Goal: Ask a question

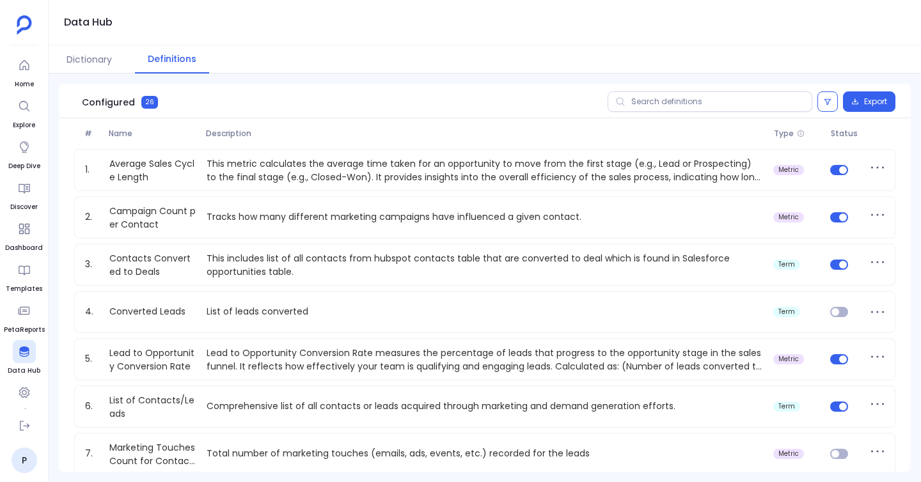
click at [33, 49] on aside "Home Explore Deep Dive Discover Dashboard Templates PetaReports Data Hub Settin…" at bounding box center [24, 241] width 49 height 482
click at [99, 54] on button "Dictionary" at bounding box center [89, 59] width 71 height 28
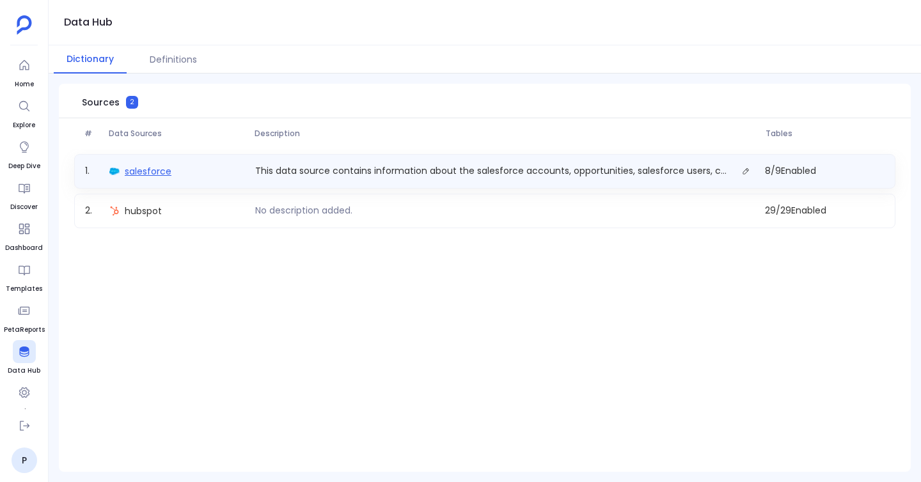
click at [156, 171] on span "salesforce" at bounding box center [148, 171] width 47 height 13
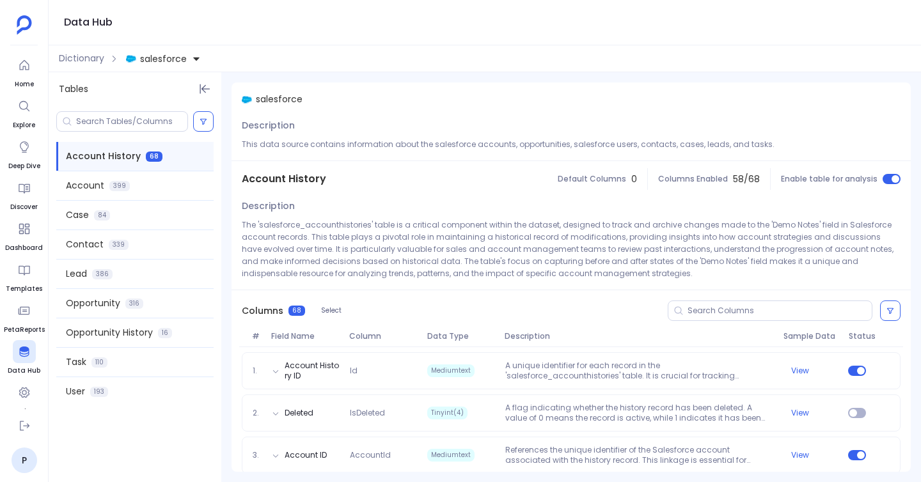
click at [160, 60] on span "salesforce" at bounding box center [163, 58] width 47 height 13
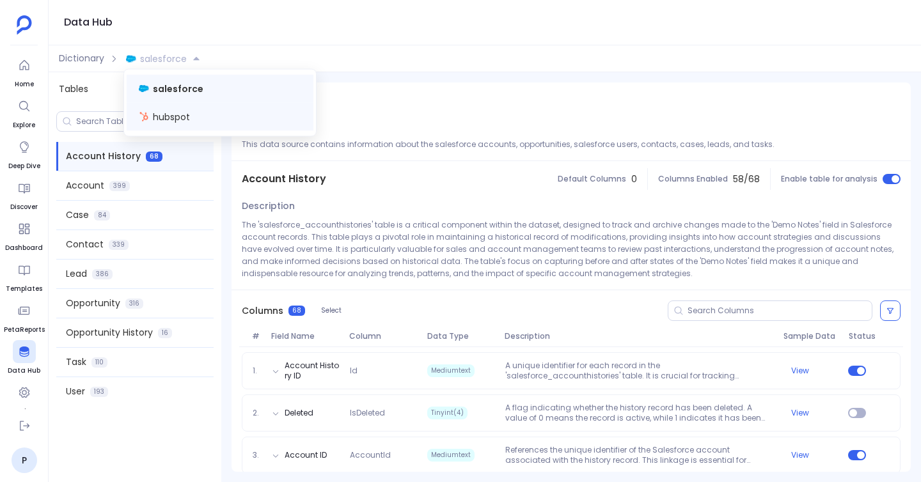
click at [177, 119] on span "hubspot" at bounding box center [171, 117] width 37 height 13
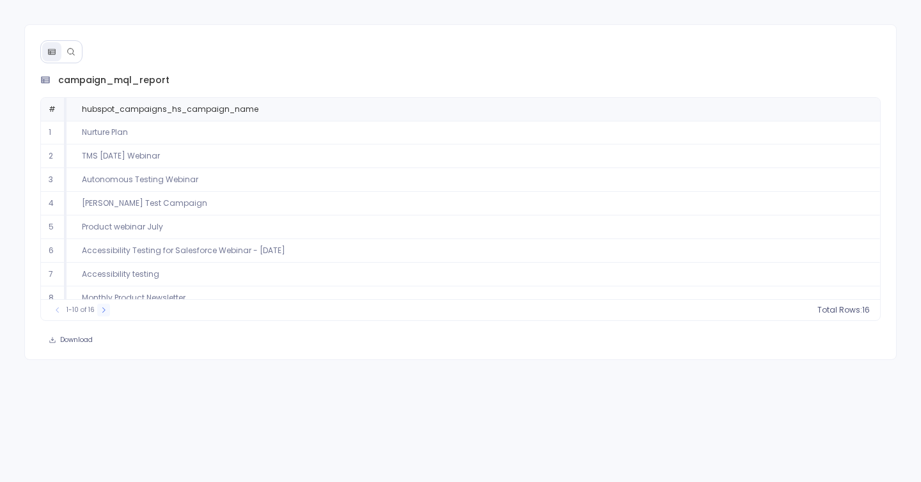
click at [99, 304] on button at bounding box center [103, 310] width 13 height 13
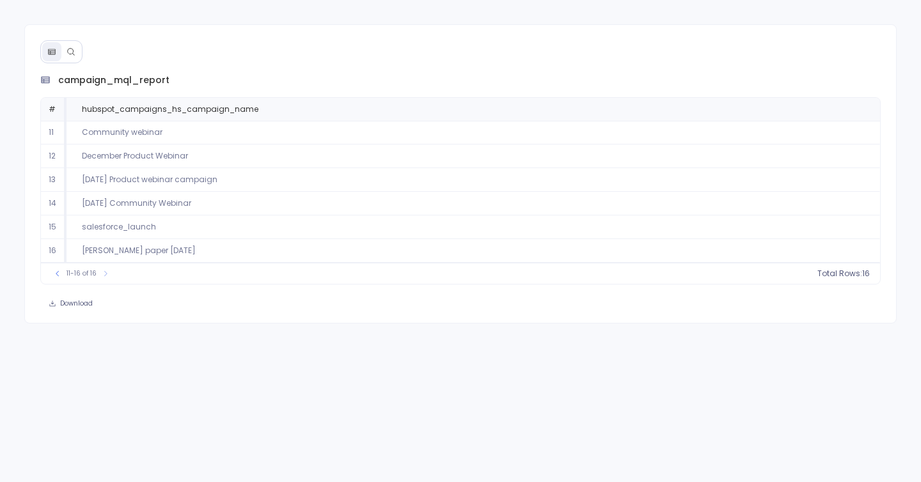
drag, startPoint x: 84, startPoint y: 205, endPoint x: 245, endPoint y: 204, distance: 161.2
click at [245, 204] on td "July 2020 Community Webinar" at bounding box center [474, 204] width 814 height 24
click at [78, 52] on button at bounding box center [70, 51] width 19 height 19
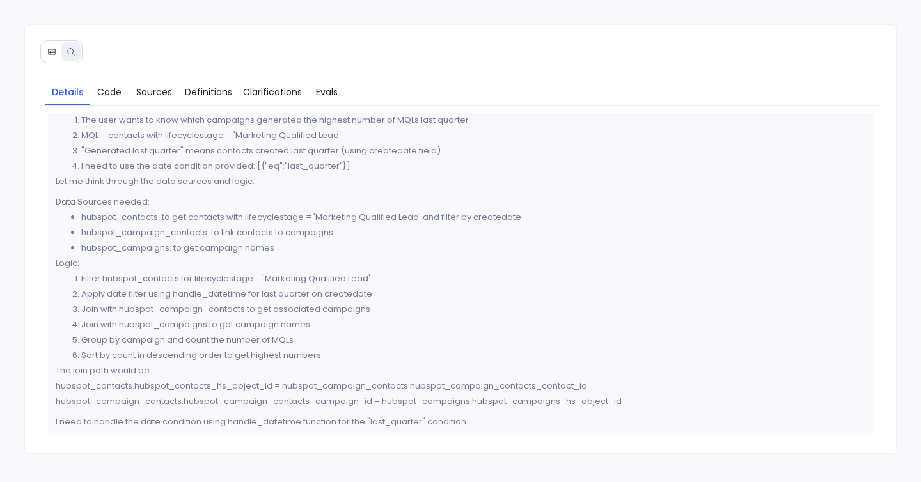
scroll to position [36, 0]
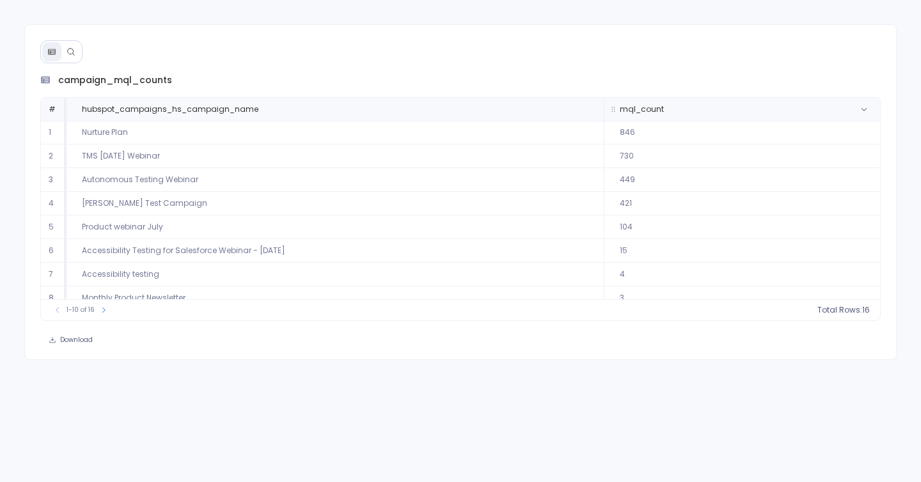
click at [697, 98] on th "mql_count" at bounding box center [742, 109] width 277 height 23
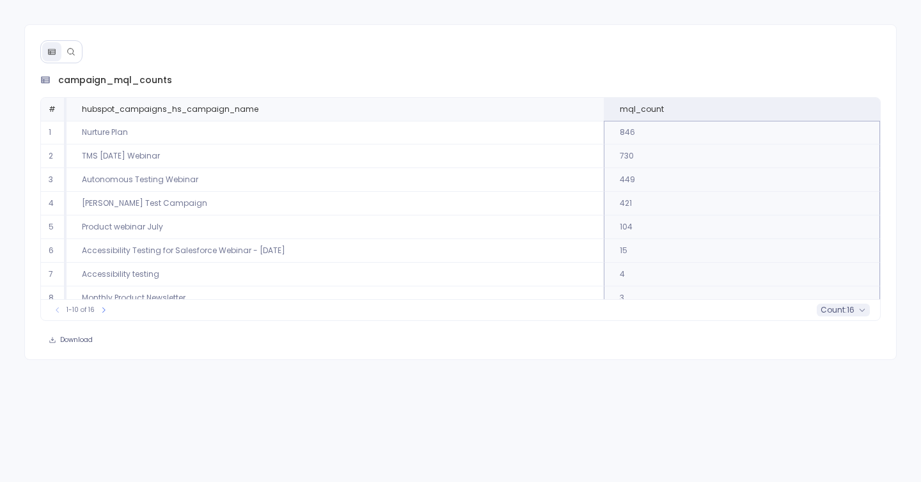
click at [841, 310] on span "count :" at bounding box center [834, 310] width 26 height 10
click at [76, 57] on button at bounding box center [70, 51] width 19 height 19
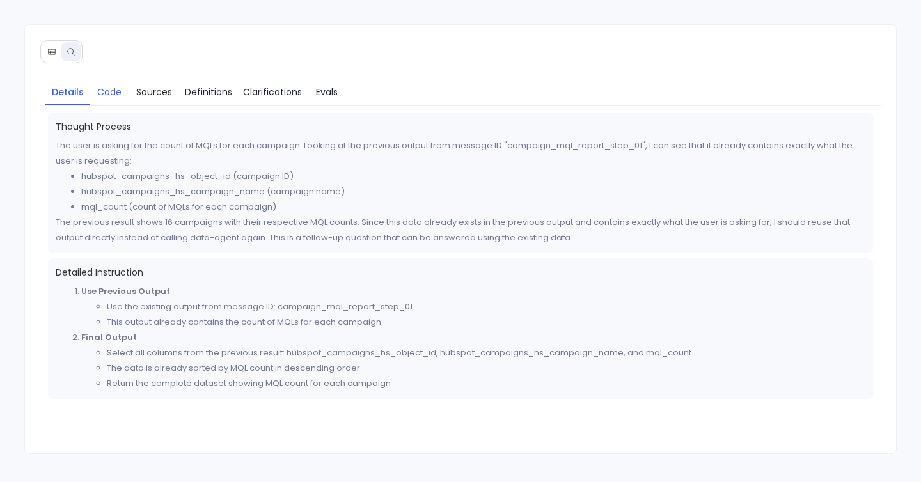
click at [92, 81] on link "Code" at bounding box center [109, 92] width 38 height 27
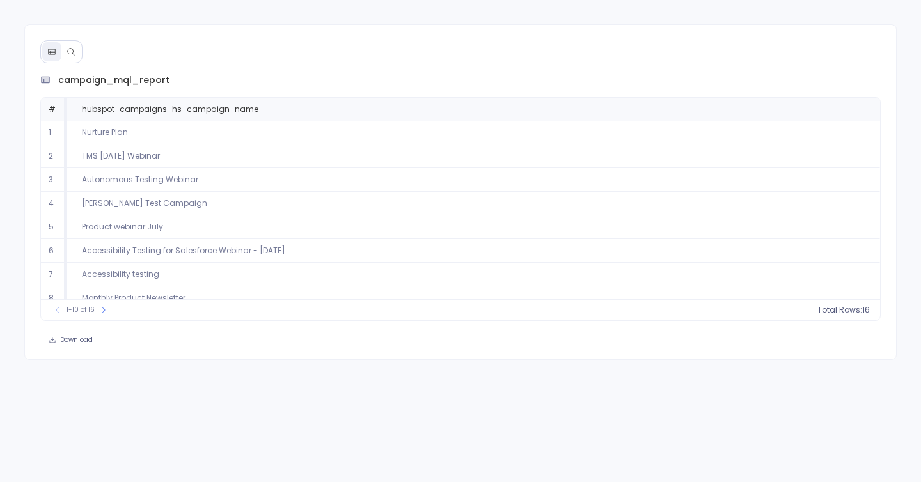
click at [62, 54] on button at bounding box center [70, 51] width 19 height 19
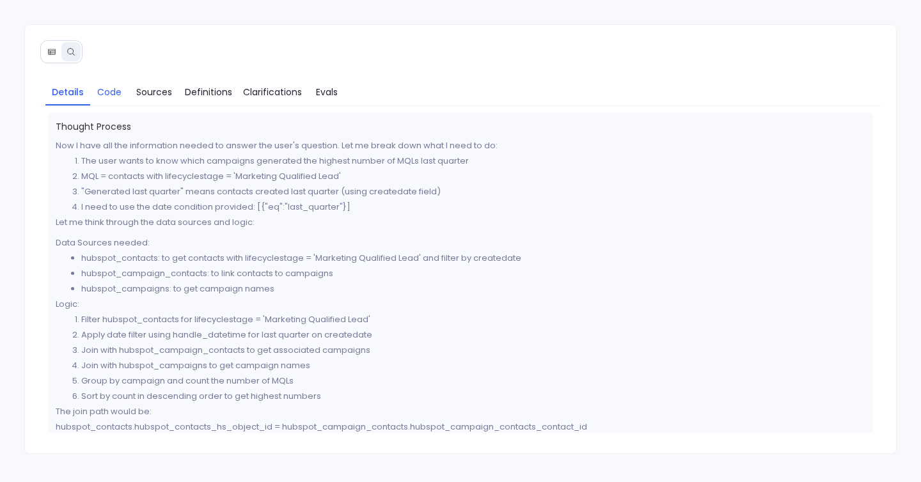
click at [103, 90] on span "Code" at bounding box center [109, 92] width 24 height 14
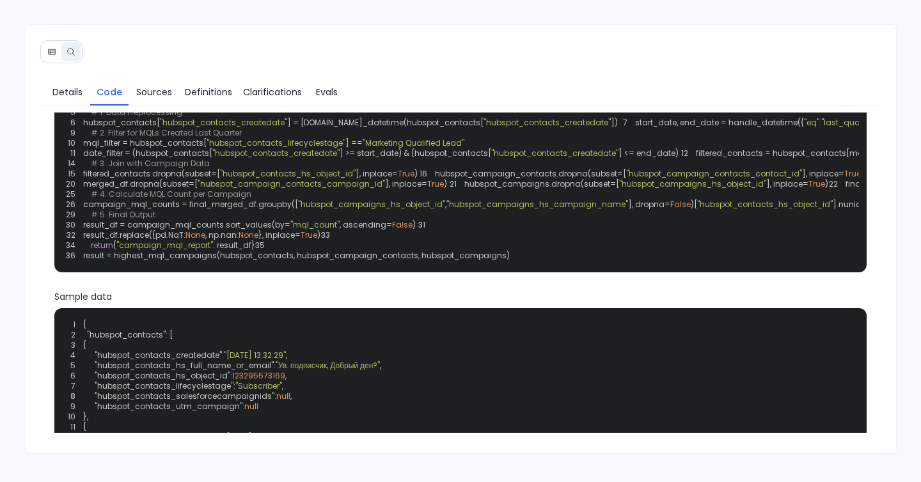
scroll to position [59, 0]
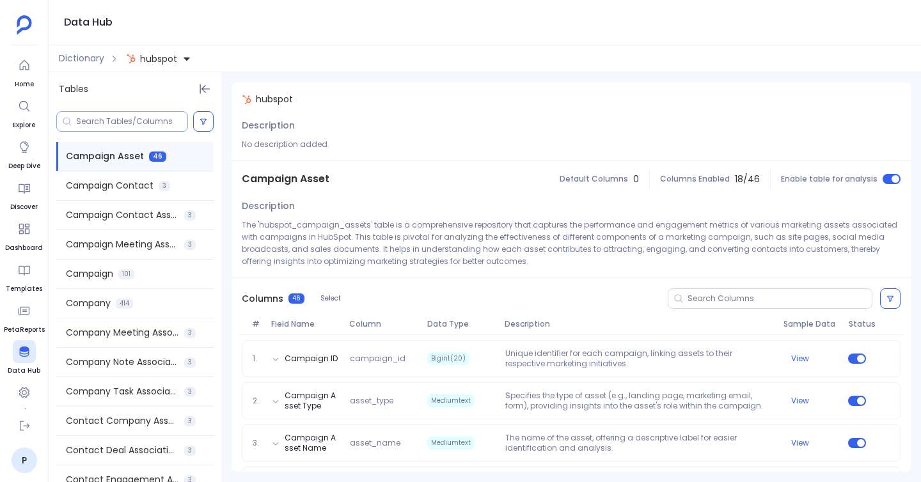
click at [117, 122] on input at bounding box center [131, 121] width 111 height 10
type input "a"
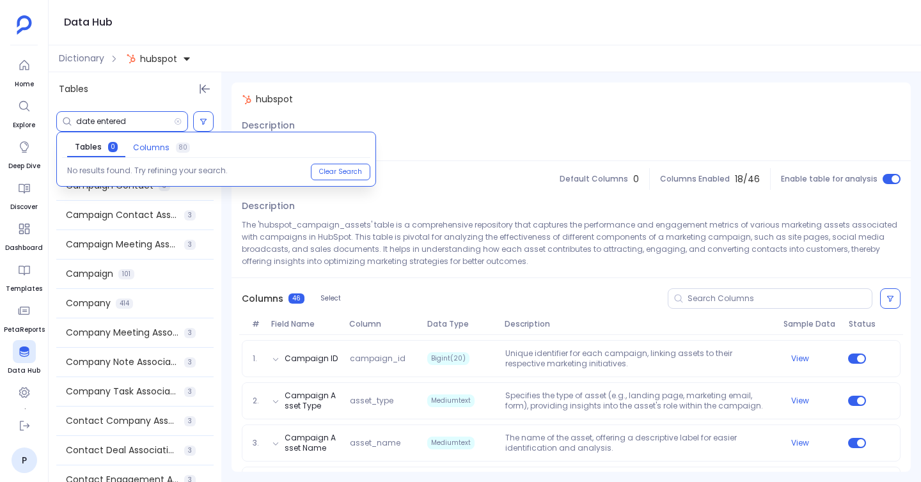
click at [143, 148] on span "Columns" at bounding box center [151, 148] width 36 height 10
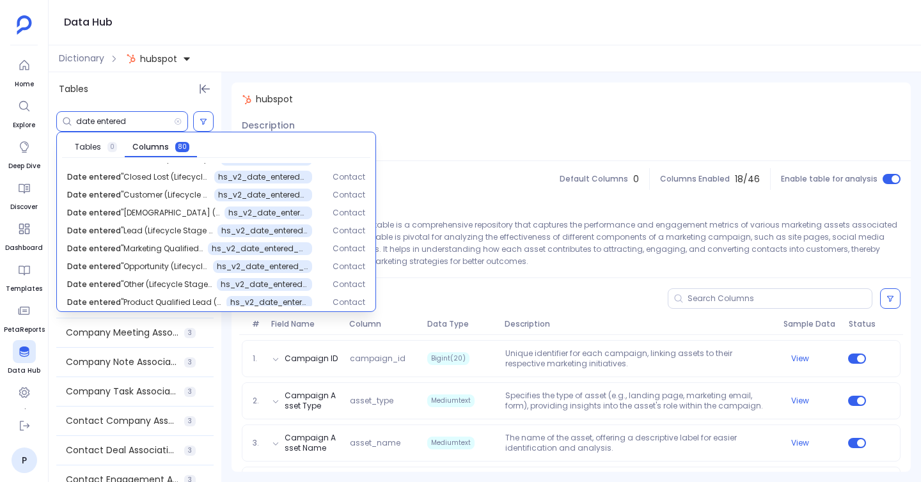
scroll to position [228, 0]
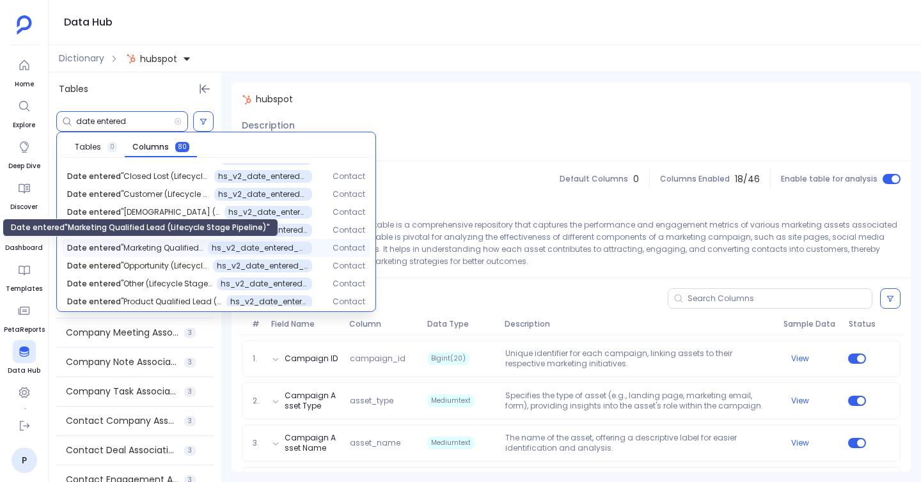
click at [154, 249] on span "Date entered "Marketing Qualified Lead (Lifecycle Stage Pipeline)"" at bounding box center [135, 248] width 136 height 10
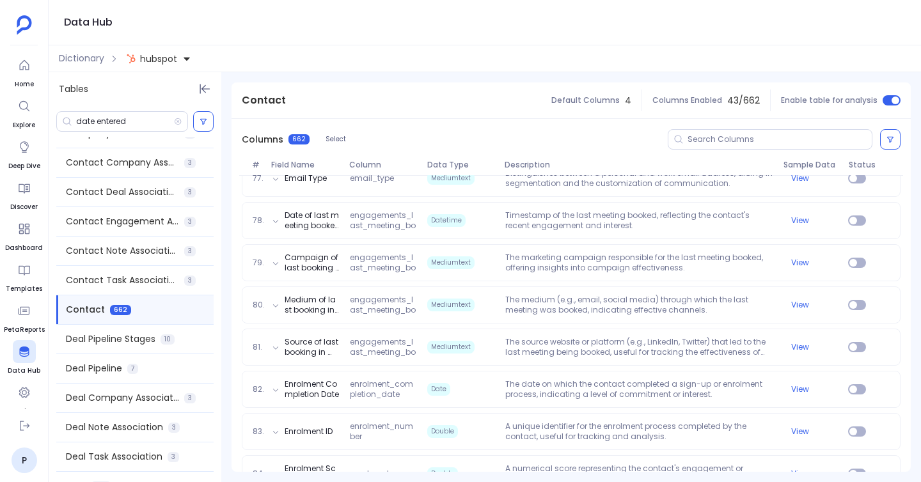
scroll to position [4002, 0]
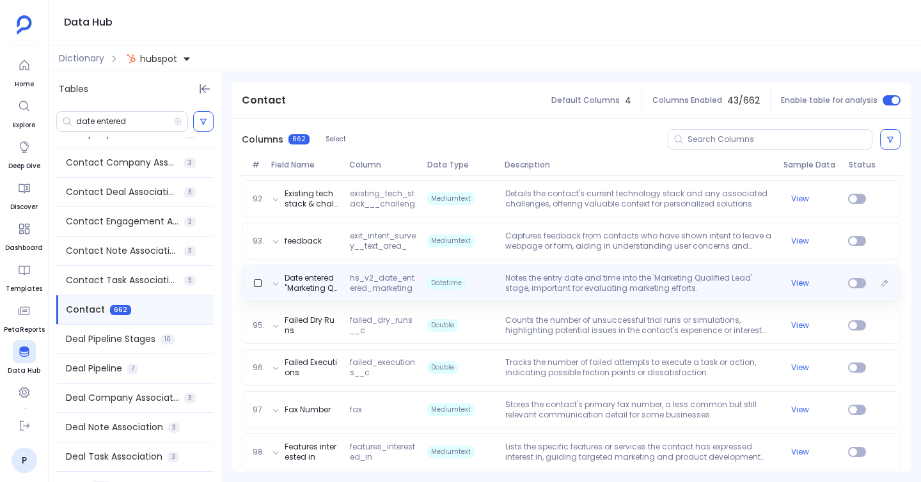
click at [394, 280] on span "hs_v2_date_entered_marketingqualifiedlead" at bounding box center [383, 283] width 77 height 20
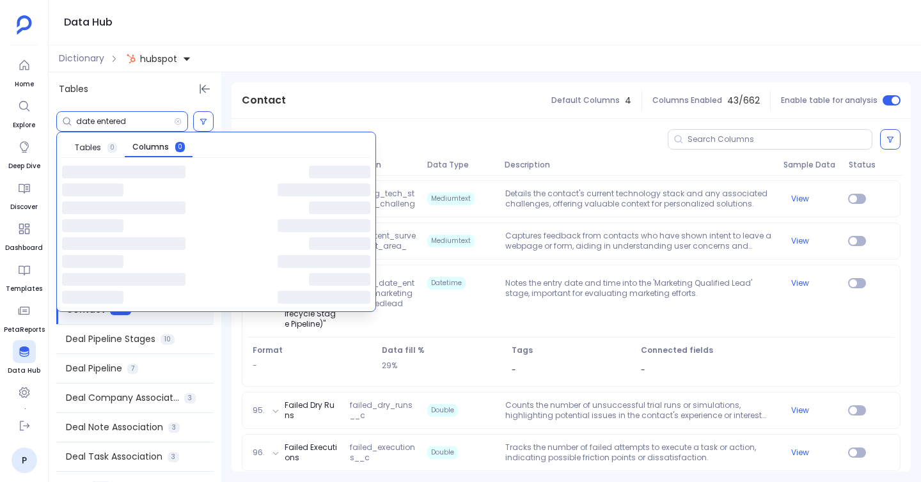
click at [131, 120] on input "date entered" at bounding box center [125, 121] width 98 height 10
paste input "hs_v2_date_entered_lea"
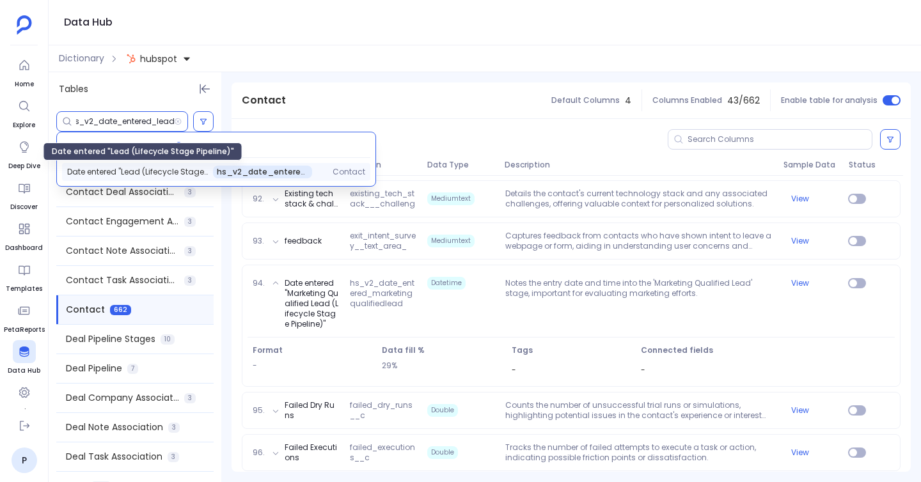
click at [118, 173] on span "Date entered "Lead (Lifecycle Stage Pipeline)"" at bounding box center [137, 172] width 141 height 10
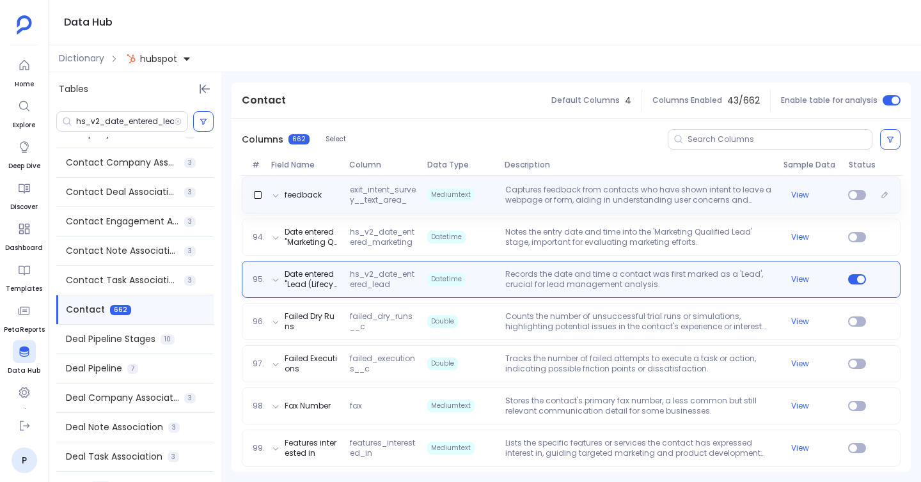
scroll to position [4050, 0]
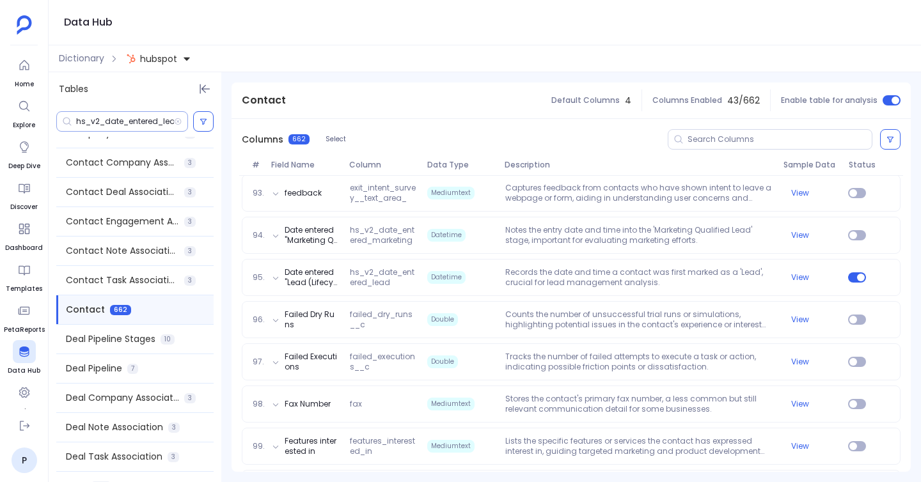
click at [155, 119] on input "hs_v2_date_entered_lead" at bounding box center [125, 121] width 98 height 10
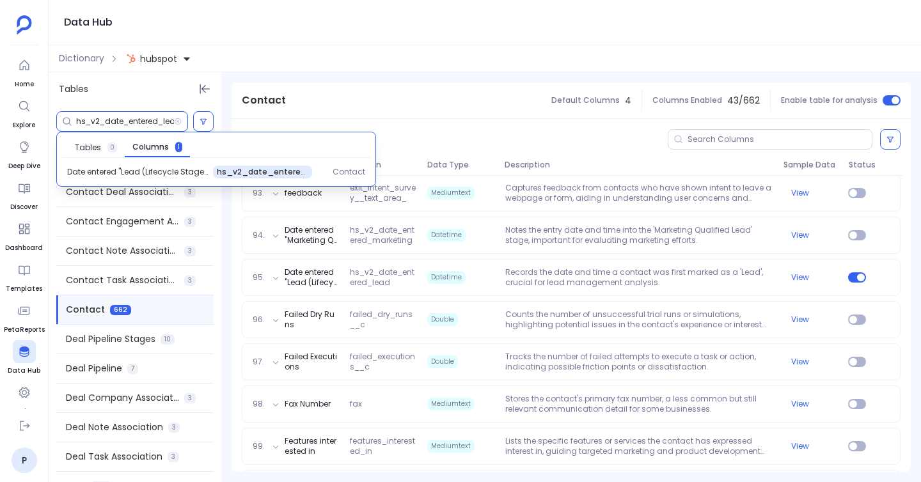
click at [155, 119] on input "hs_v2_date_entered_lead" at bounding box center [125, 121] width 98 height 10
paste input "first_conversion_date"
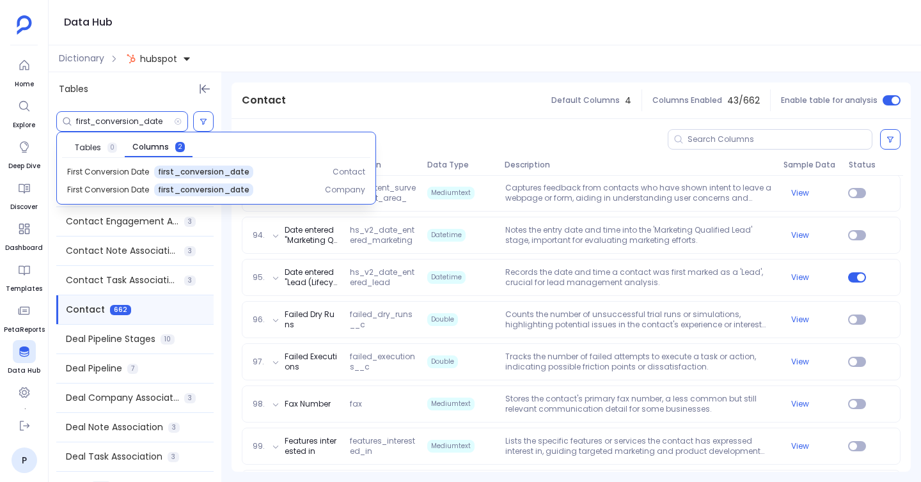
type input "first_conversion_date"
click at [229, 171] on span "first_conversion_date" at bounding box center [203, 172] width 91 height 10
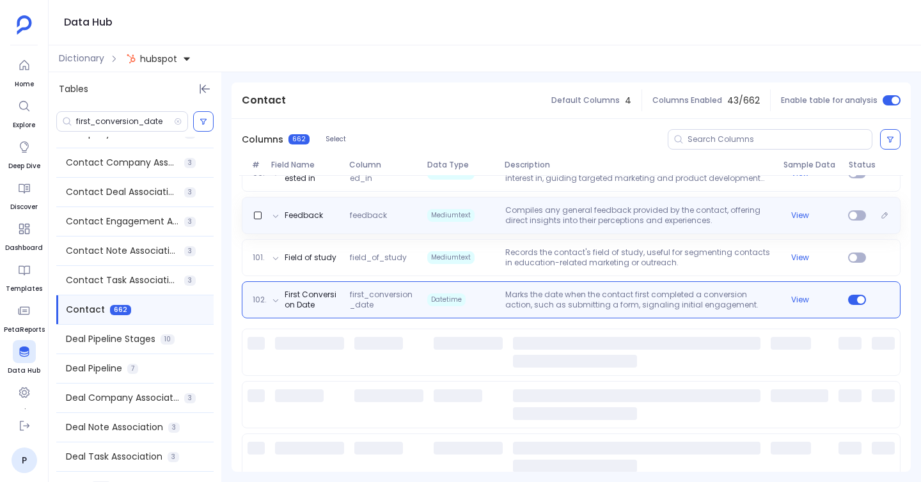
scroll to position [4346, 0]
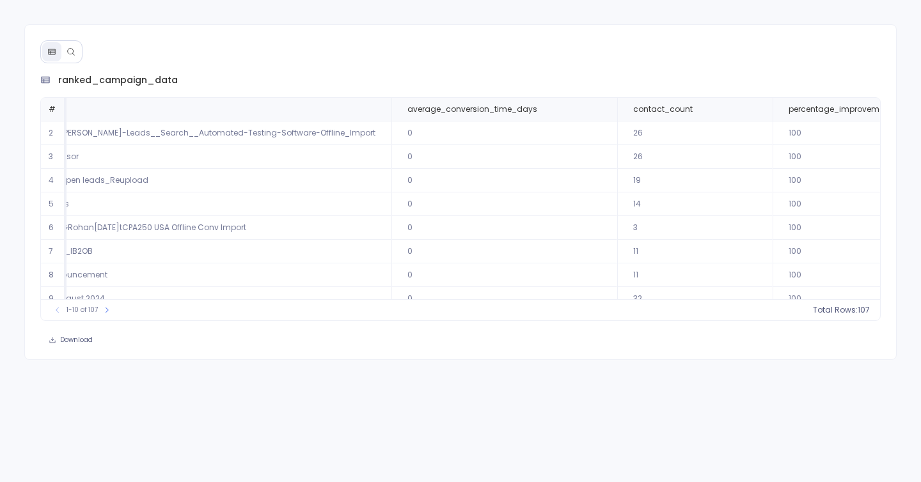
scroll to position [0, 255]
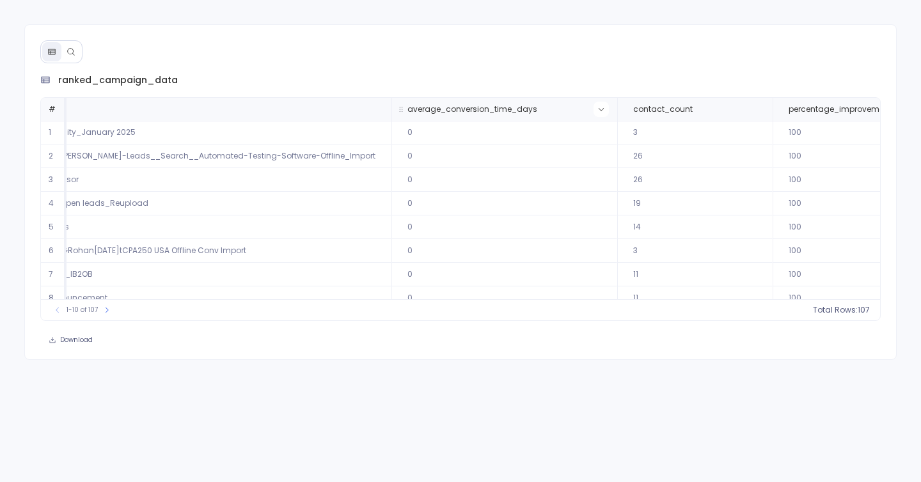
click at [594, 114] on button at bounding box center [601, 109] width 15 height 15
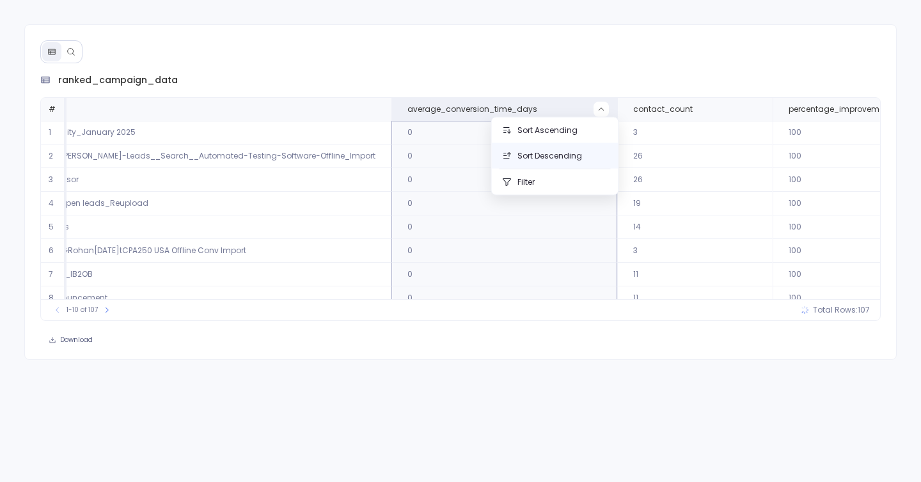
click at [552, 160] on button "Sort Descending" at bounding box center [555, 156] width 127 height 26
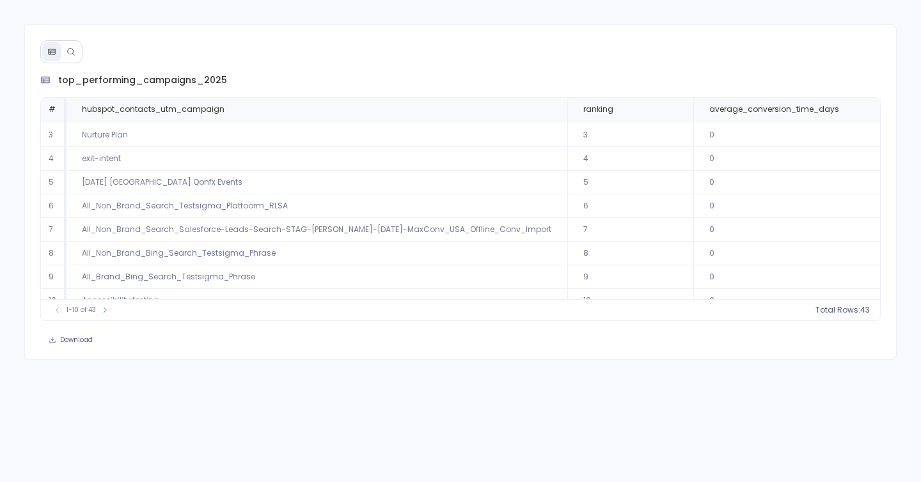
scroll to position [61, 0]
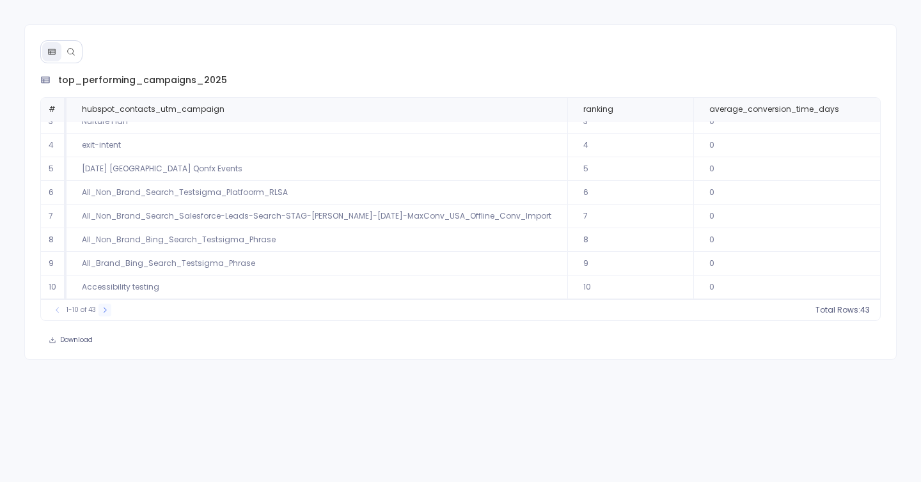
click at [104, 310] on icon at bounding box center [105, 310] width 8 height 8
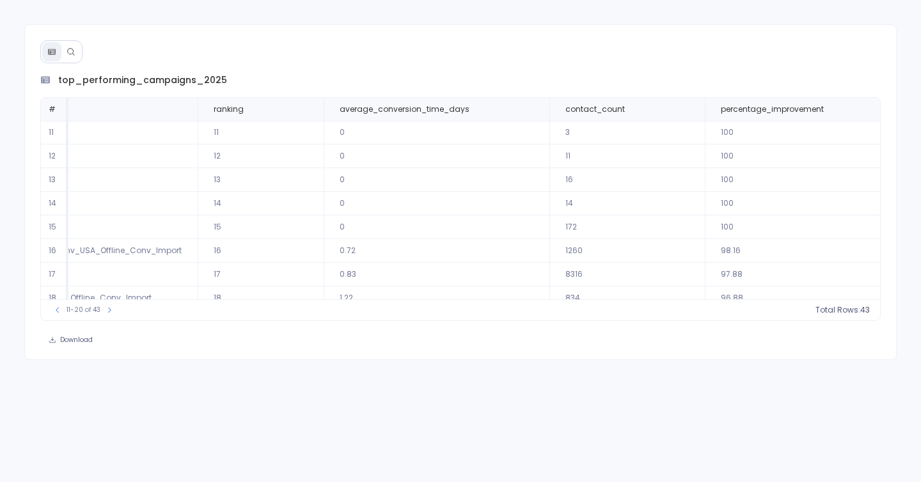
scroll to position [0, 0]
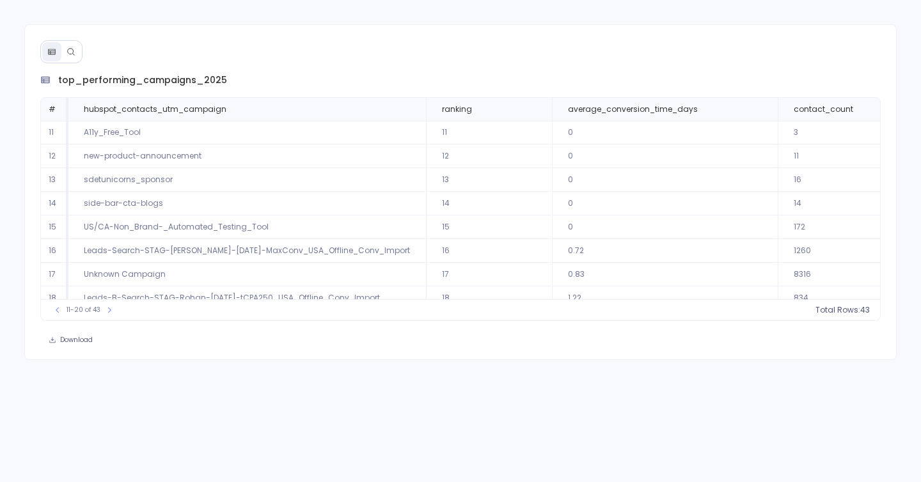
click at [104, 317] on div "11-20 of 43 Total Rows: 43" at bounding box center [461, 309] width 840 height 21
click at [106, 313] on icon at bounding box center [110, 310] width 8 height 8
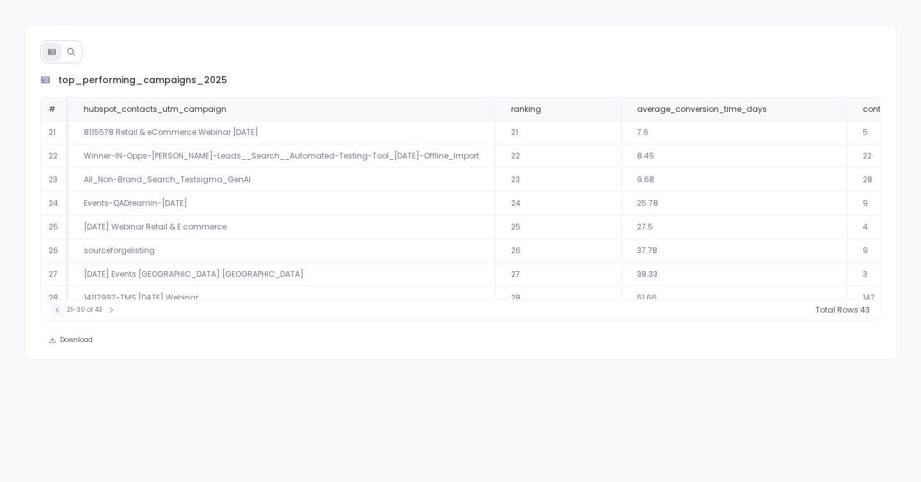
click at [56, 316] on button at bounding box center [57, 310] width 13 height 13
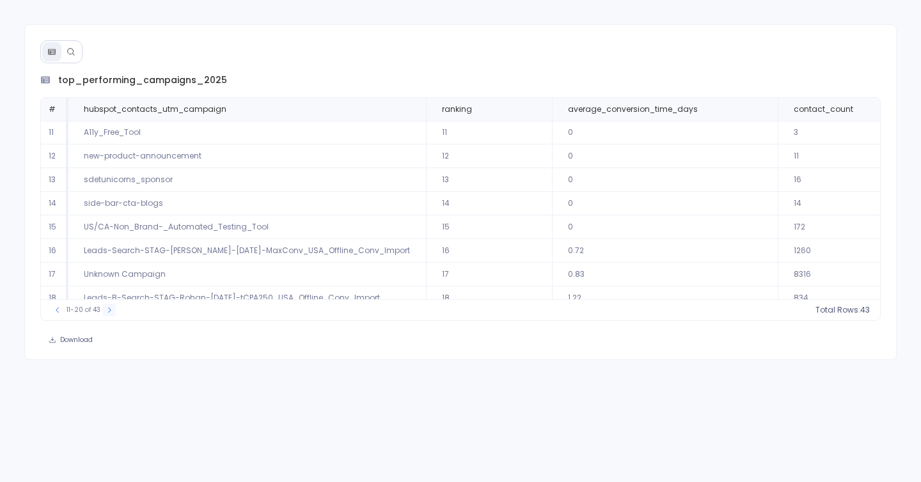
click at [109, 309] on icon at bounding box center [110, 310] width 8 height 8
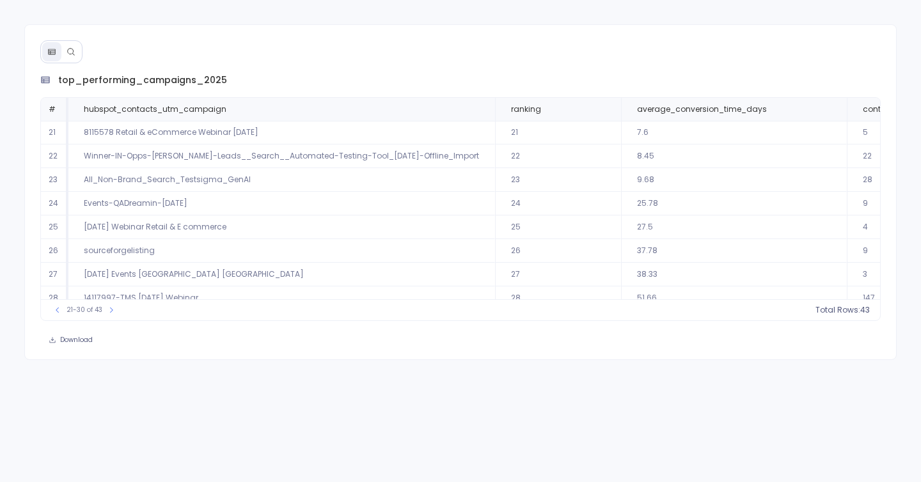
scroll to position [0, 297]
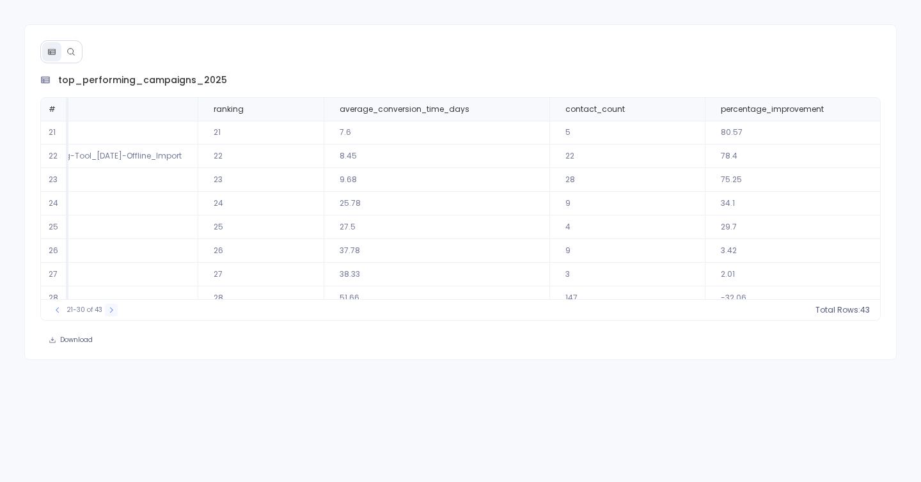
click at [107, 308] on icon at bounding box center [111, 310] width 8 height 8
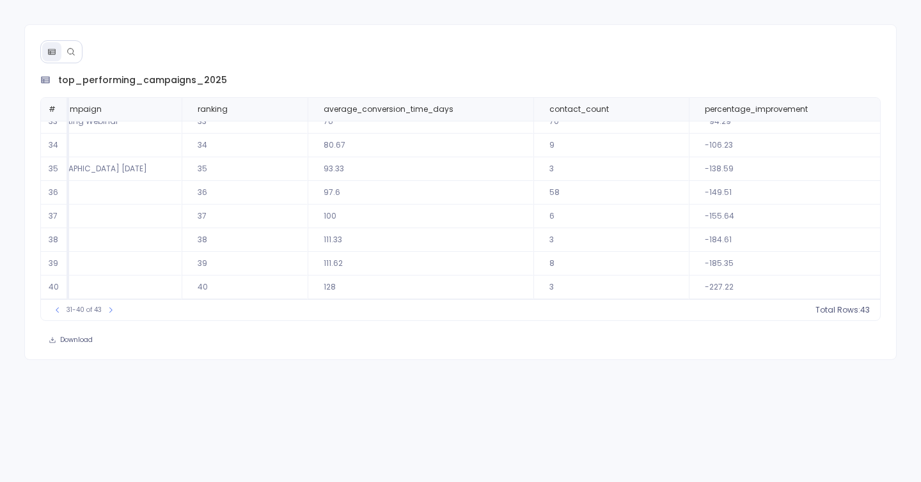
scroll to position [0, 125]
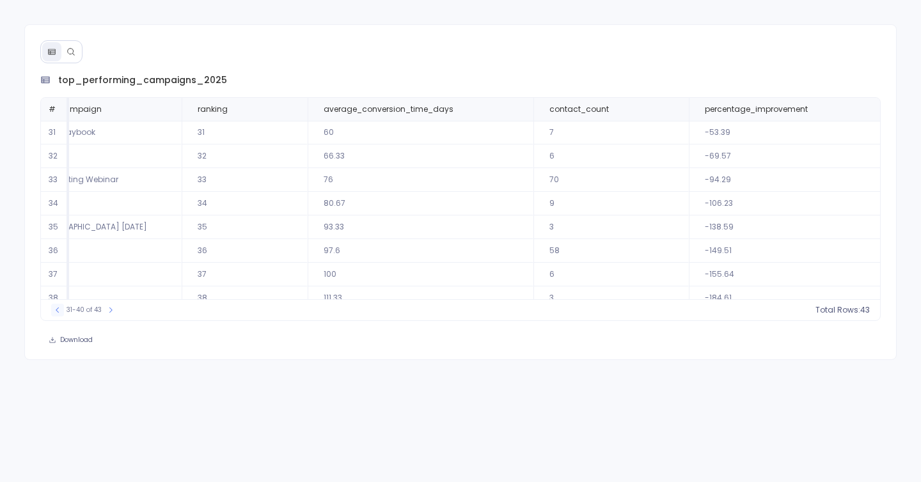
click at [60, 312] on icon at bounding box center [58, 310] width 8 height 8
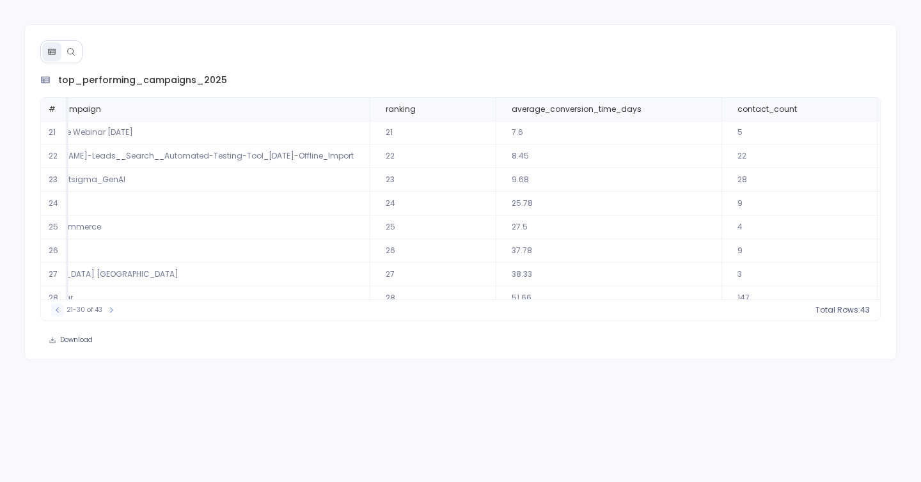
click at [60, 312] on icon at bounding box center [58, 310] width 8 height 8
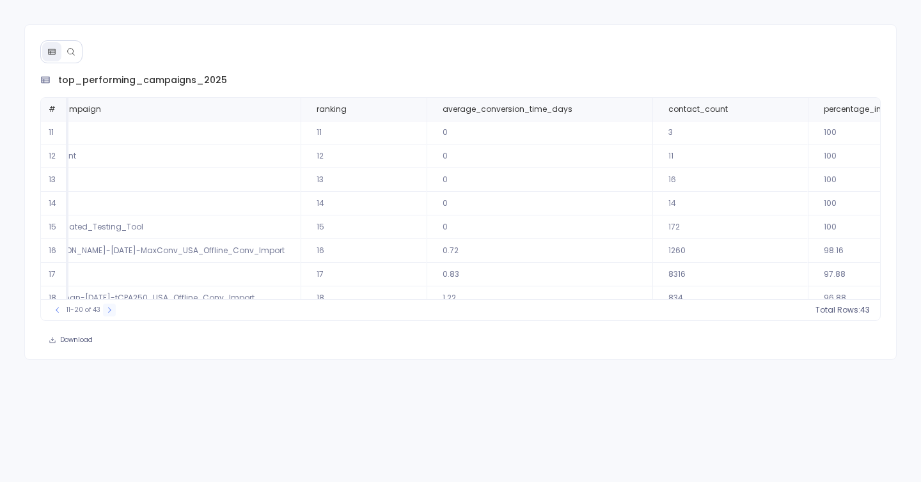
click at [104, 314] on button at bounding box center [109, 310] width 13 height 13
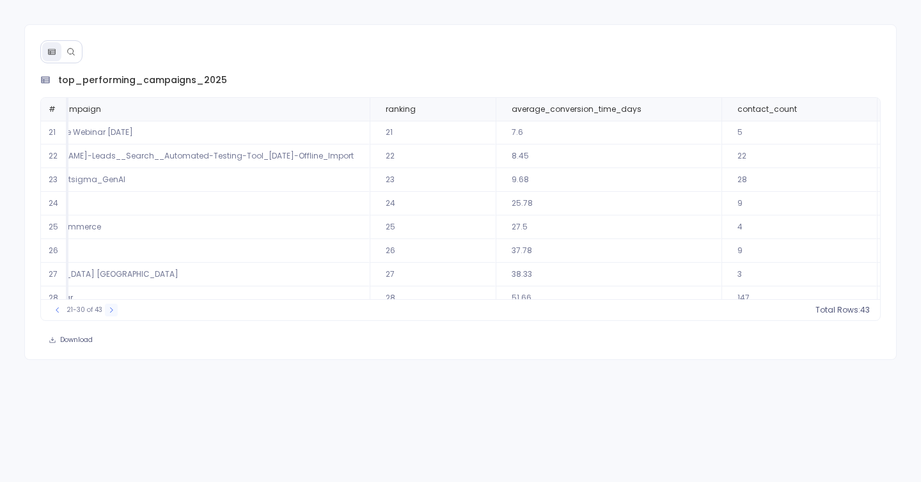
click at [105, 314] on button at bounding box center [111, 310] width 13 height 13
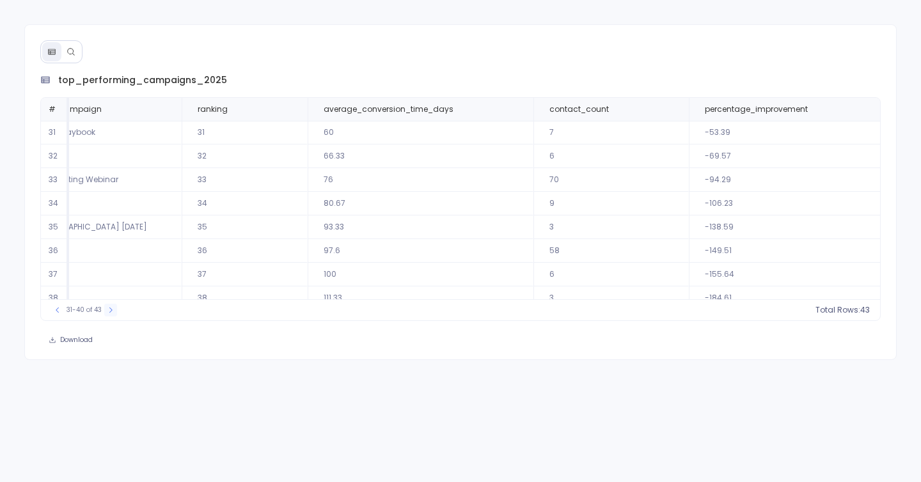
click at [104, 314] on button at bounding box center [110, 310] width 13 height 13
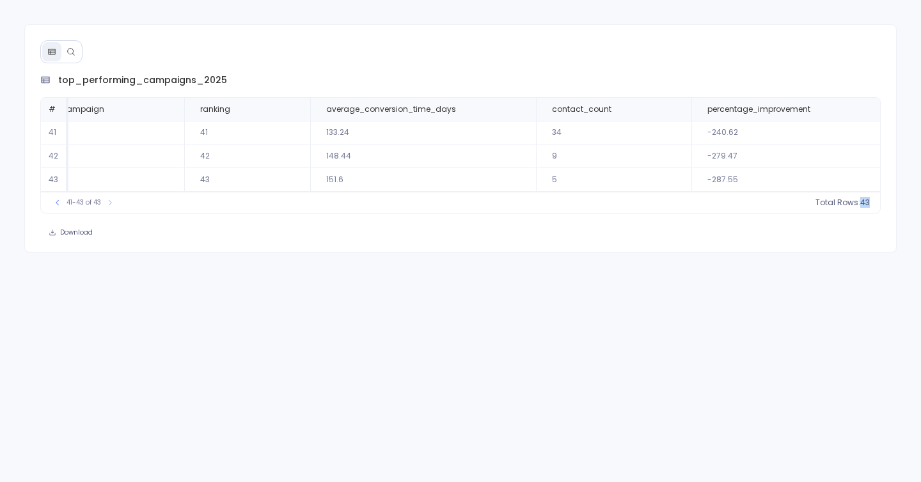
click at [104, 314] on div "top_performing_campaigns_2025 # hubspot_contacts_utm_campaign ranking average_c…" at bounding box center [460, 241] width 921 height 482
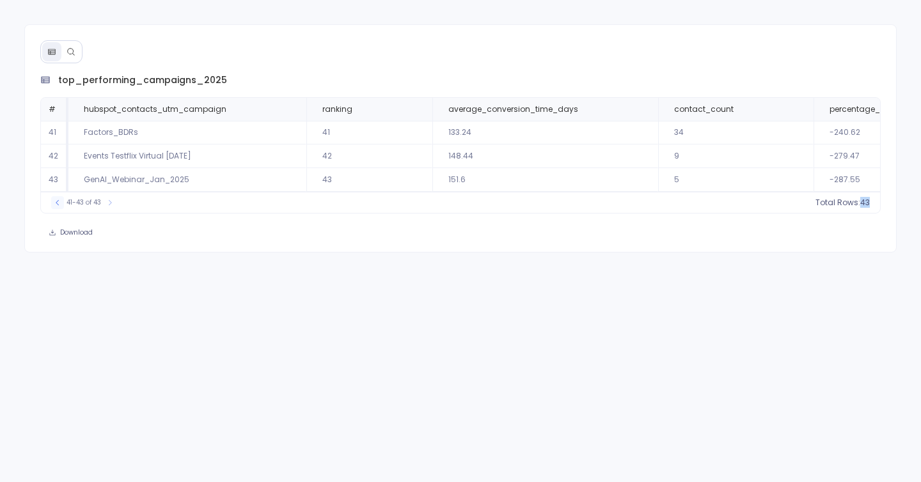
click at [57, 203] on icon at bounding box center [58, 203] width 8 height 8
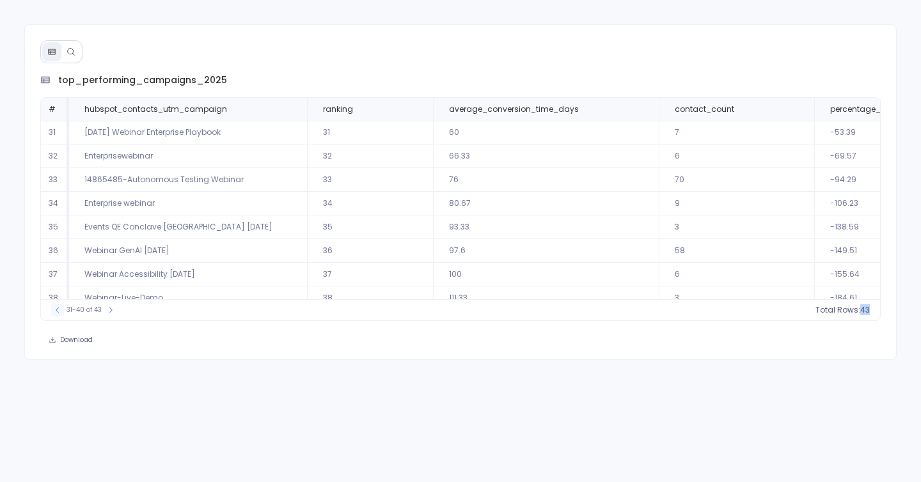
click at [59, 312] on icon at bounding box center [58, 310] width 8 height 8
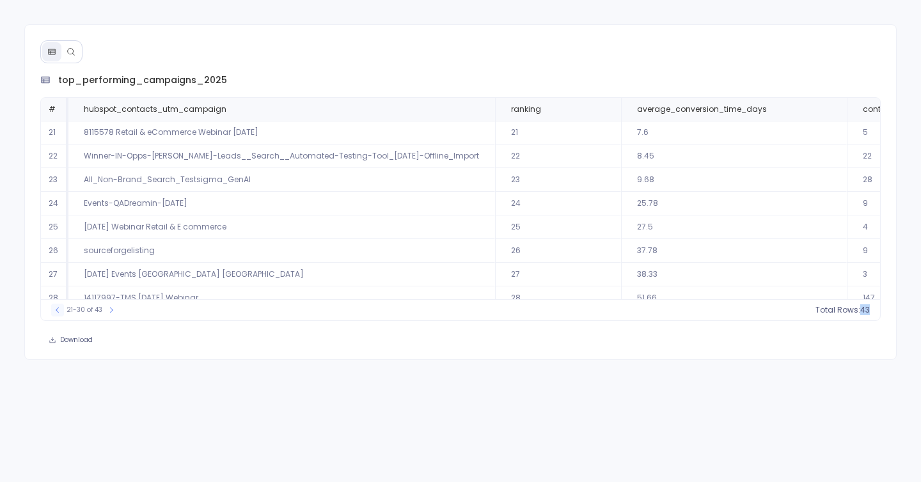
click at [56, 313] on button at bounding box center [57, 310] width 13 height 13
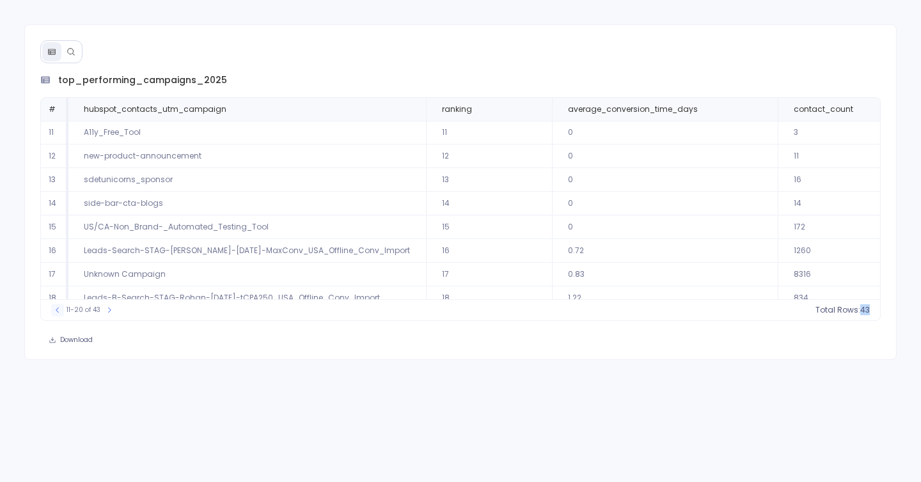
click at [56, 310] on icon at bounding box center [57, 310] width 3 height 5
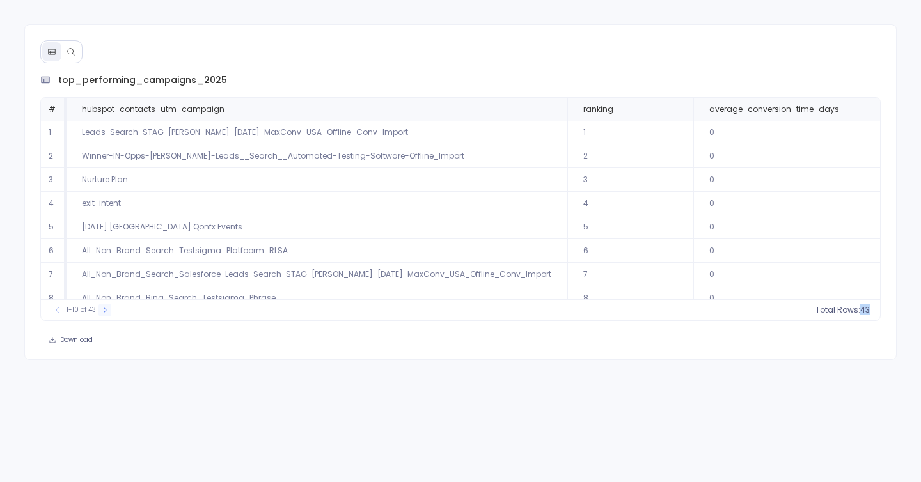
click at [106, 314] on button at bounding box center [105, 310] width 13 height 13
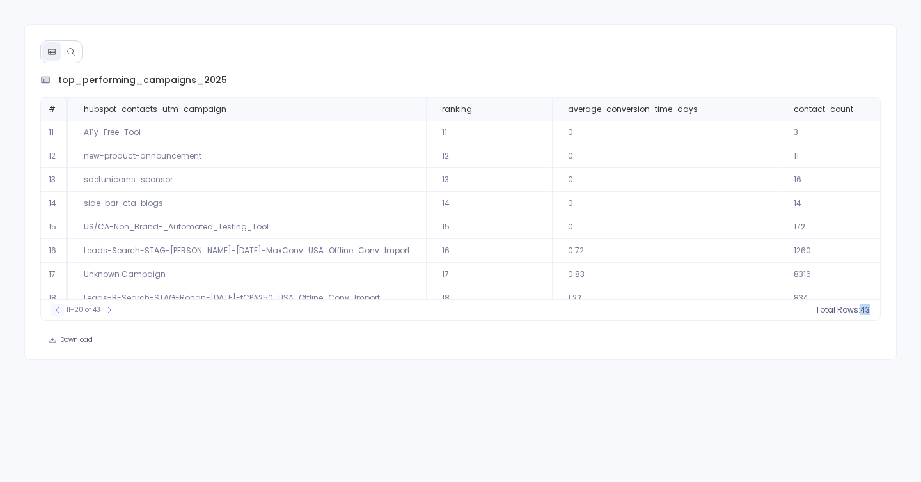
click at [59, 309] on icon at bounding box center [58, 310] width 8 height 8
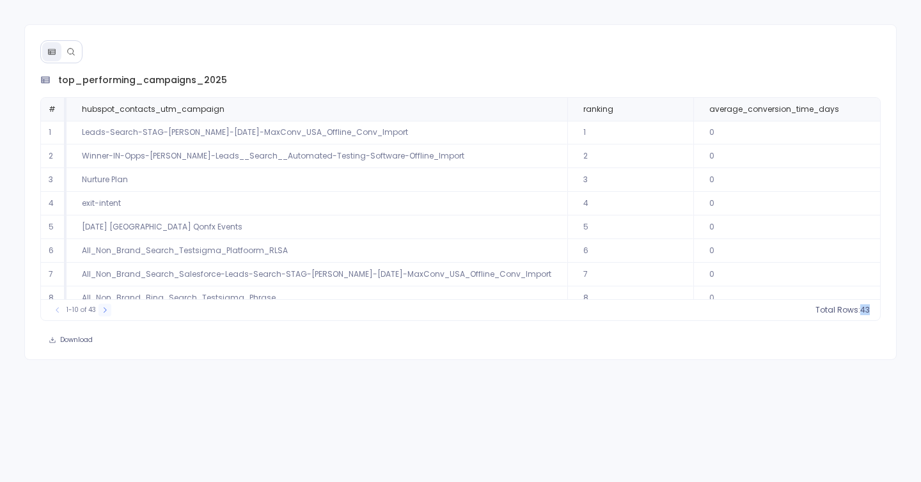
click at [101, 312] on icon at bounding box center [105, 310] width 8 height 8
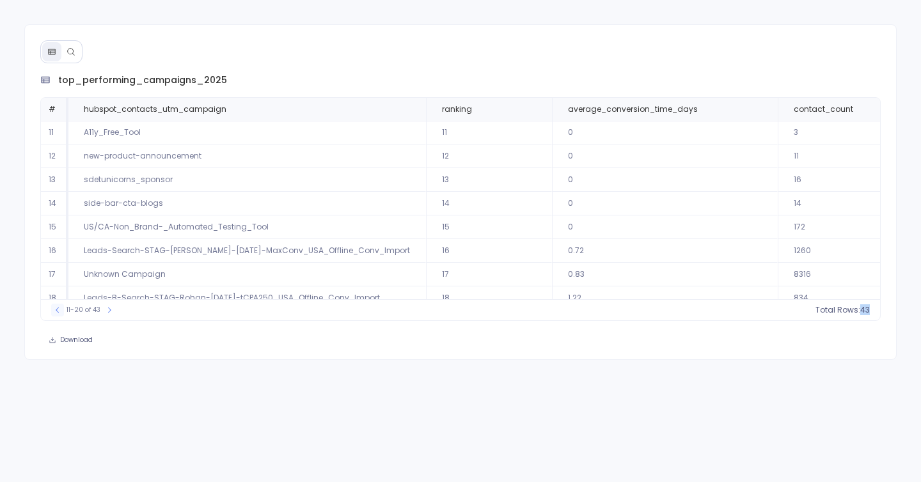
click at [52, 307] on button at bounding box center [57, 310] width 13 height 13
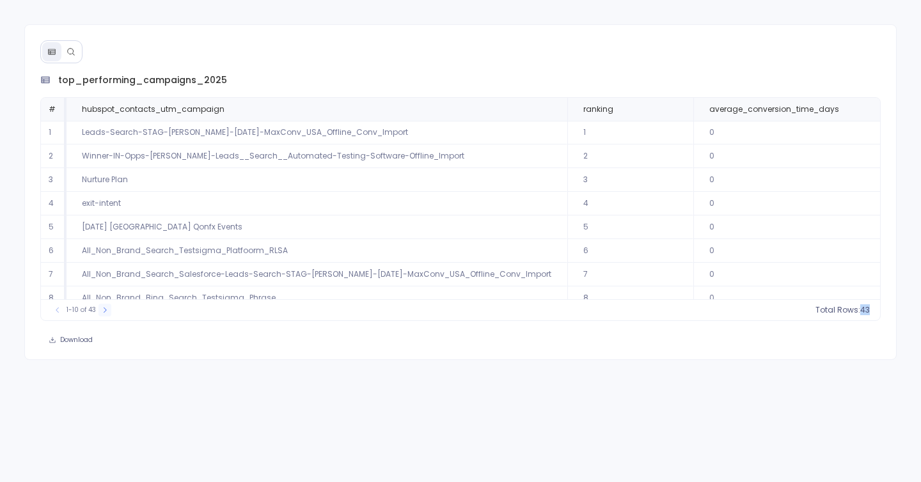
click at [104, 315] on button at bounding box center [105, 310] width 13 height 13
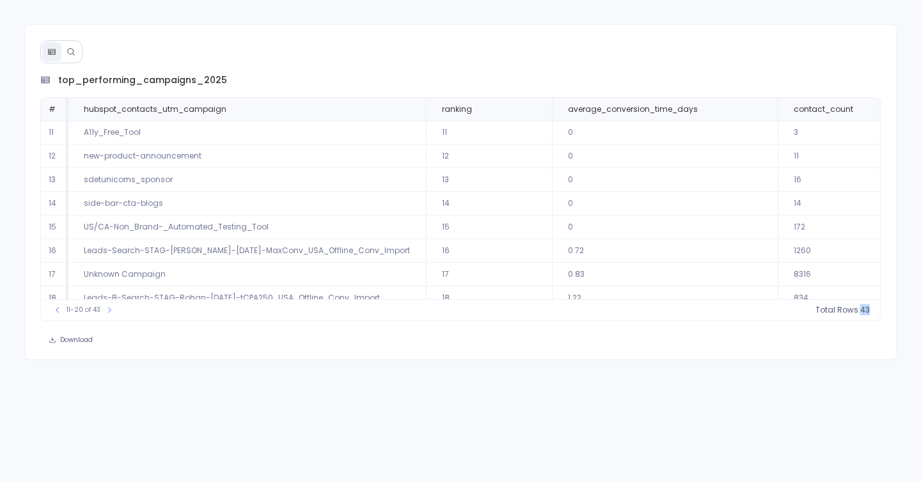
scroll to position [0, 228]
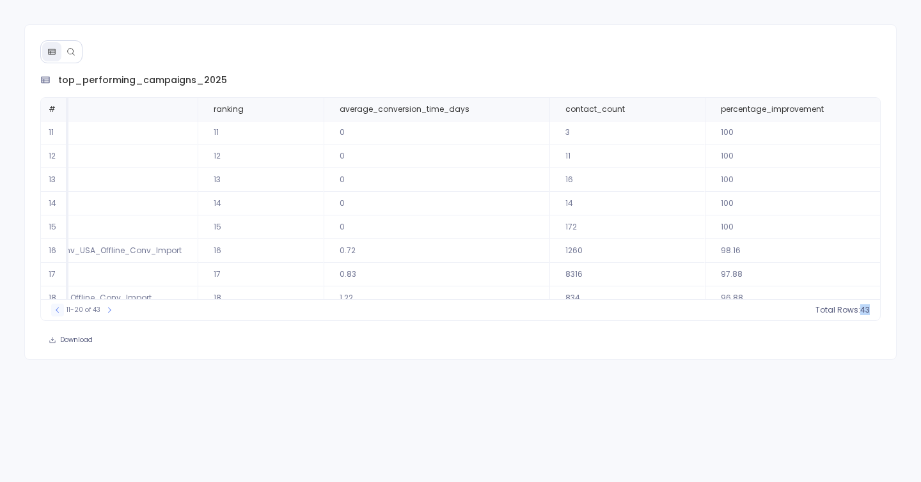
click at [54, 306] on icon at bounding box center [58, 310] width 8 height 8
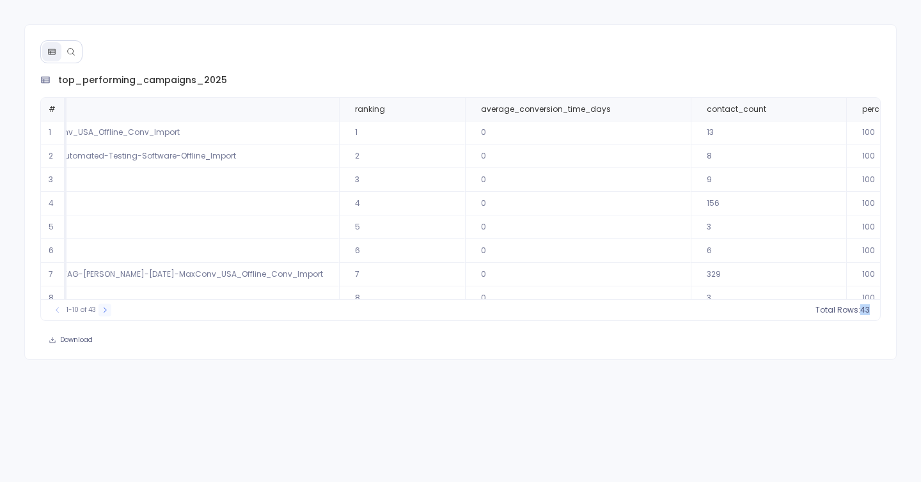
click at [102, 310] on icon at bounding box center [105, 310] width 8 height 8
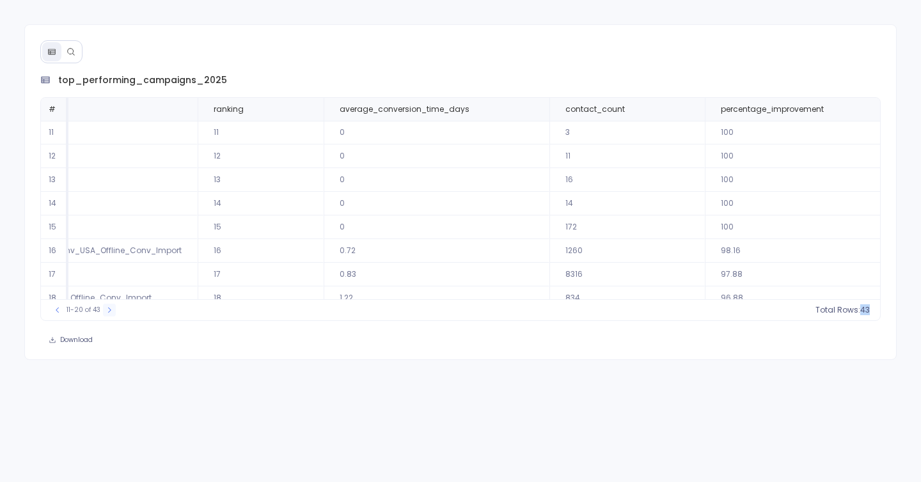
click at [103, 310] on button at bounding box center [109, 310] width 13 height 13
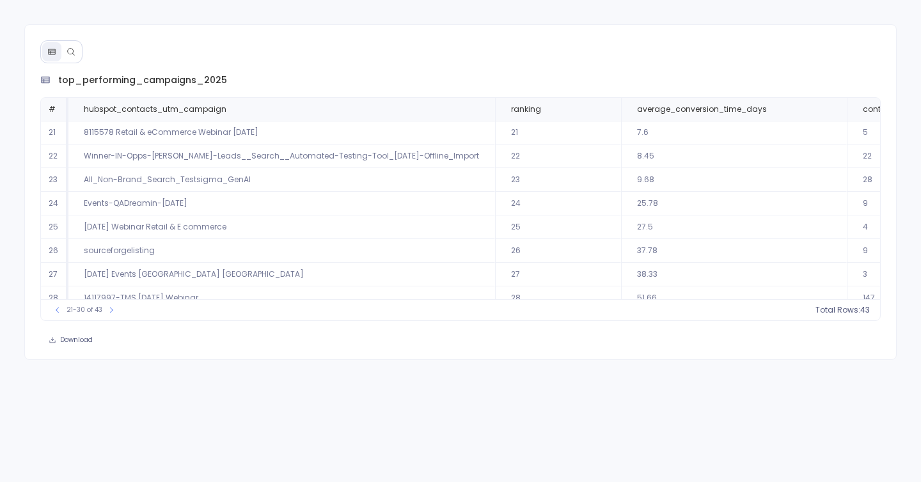
click at [202, 75] on span "top_performing_campaigns_2025" at bounding box center [142, 80] width 169 height 13
click at [231, 80] on div "top_performing_campaigns_2025" at bounding box center [460, 80] width 841 height 13
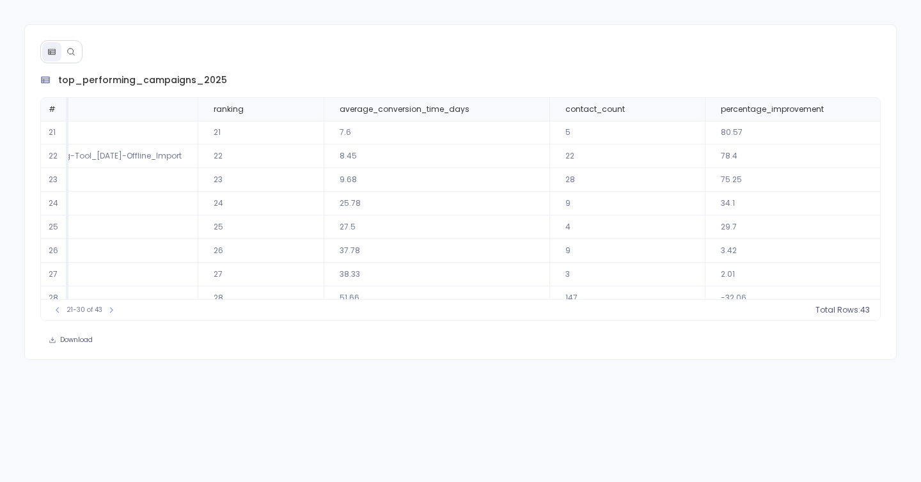
click at [705, 135] on td "80.57" at bounding box center [804, 133] width 199 height 24
click at [706, 116] on th "percentage_improvement" at bounding box center [804, 109] width 199 height 23
click at [849, 111] on span "percentage_improvement" at bounding box center [803, 109] width 185 height 10
click at [884, 111] on icon at bounding box center [888, 110] width 8 height 8
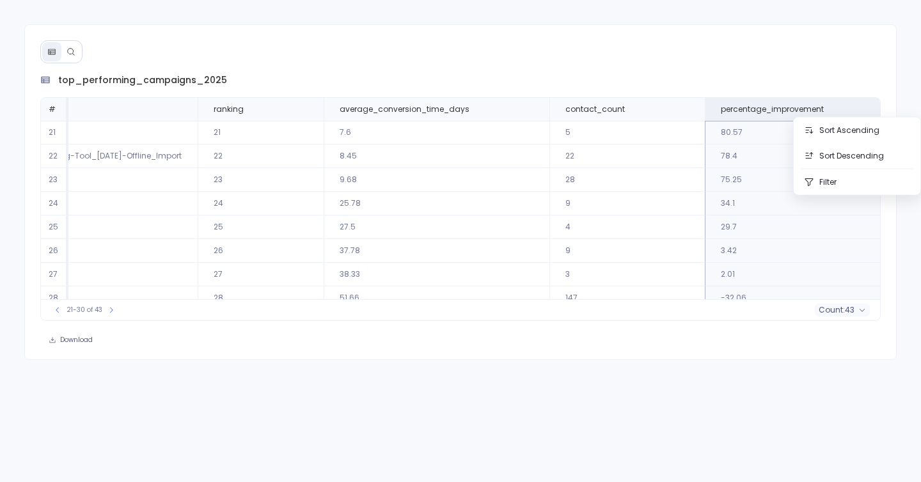
click at [734, 71] on div "top_performing_campaigns_2025 # hubspot_contacts_utm_campaign ranking average_c…" at bounding box center [460, 192] width 873 height 336
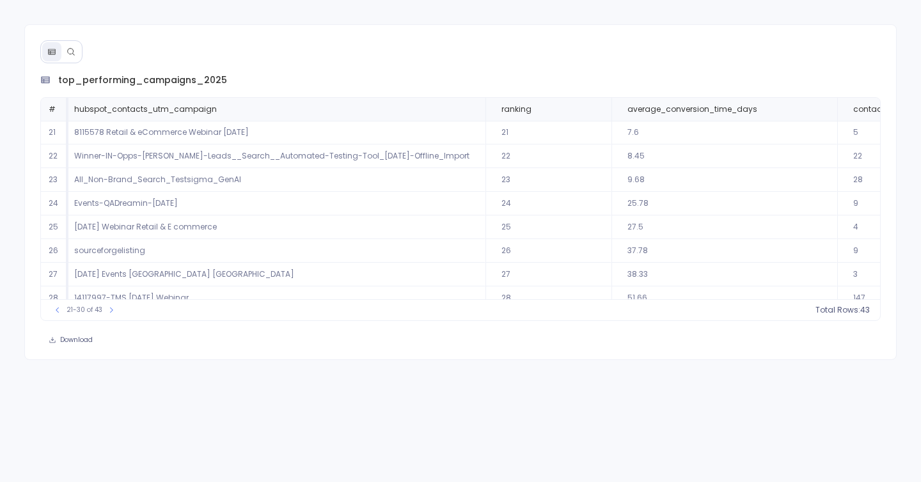
scroll to position [0, 0]
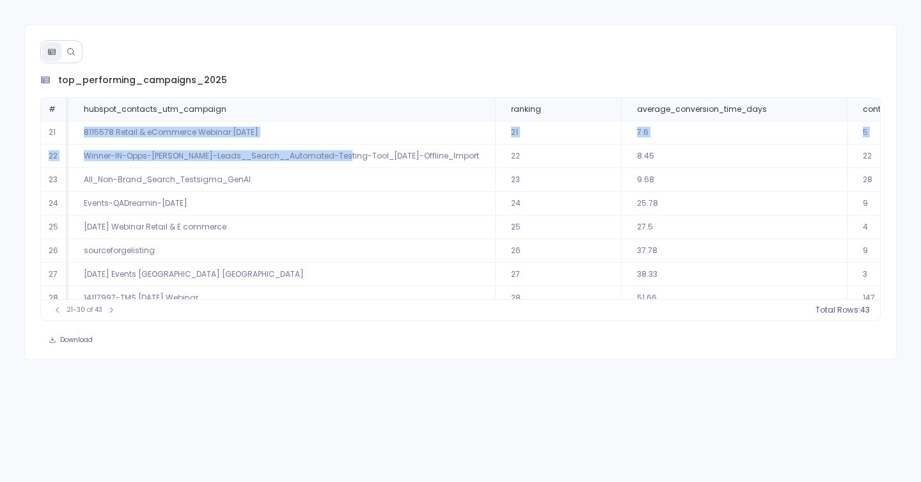
drag, startPoint x: 79, startPoint y: 124, endPoint x: 342, endPoint y: 154, distance: 264.6
click at [342, 154] on tbody "21 8115578 Retail & eCommerce Webinar Feb 2025 21 7.6 5 80.57 22 Winner-IN-Opps…" at bounding box center [621, 239] width 1160 height 237
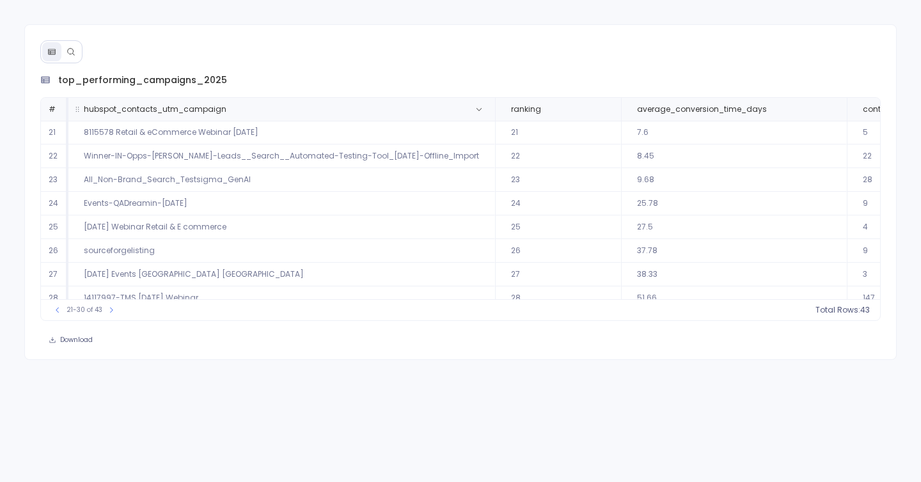
click at [273, 120] on th "hubspot_contacts_utm_campaign" at bounding box center [281, 109] width 427 height 23
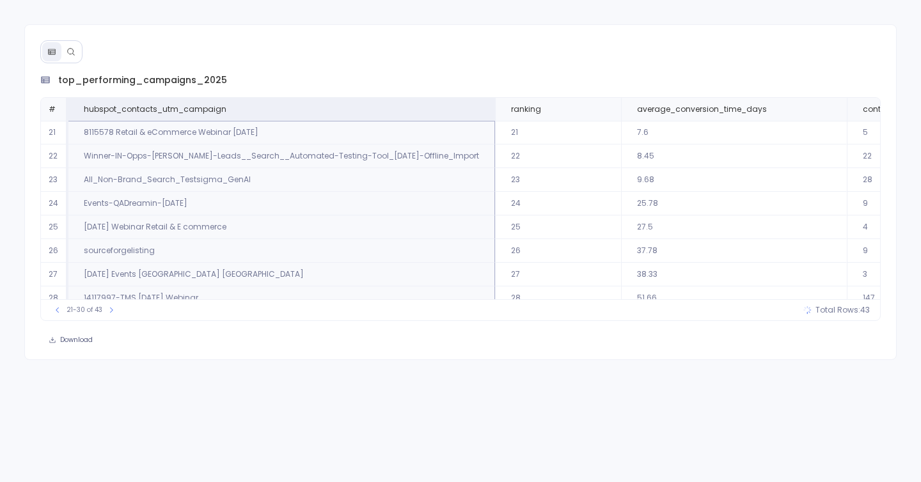
click at [75, 125] on td "8115578 Retail & eCommerce Webinar Feb 2025" at bounding box center [281, 133] width 427 height 24
drag, startPoint x: 79, startPoint y: 131, endPoint x: 313, endPoint y: 130, distance: 233.5
click at [313, 130] on td "8115578 Retail & eCommerce Webinar Feb 2025" at bounding box center [281, 133] width 427 height 24
click at [273, 47] on div "top_performing_campaigns_2025 # hubspot_contacts_utm_campaign ranking average_c…" at bounding box center [460, 192] width 873 height 336
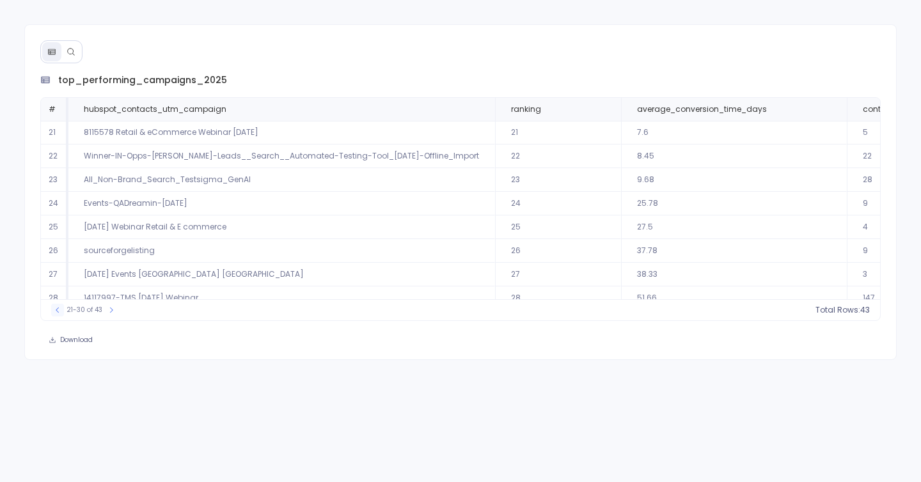
click at [56, 306] on icon at bounding box center [58, 310] width 8 height 8
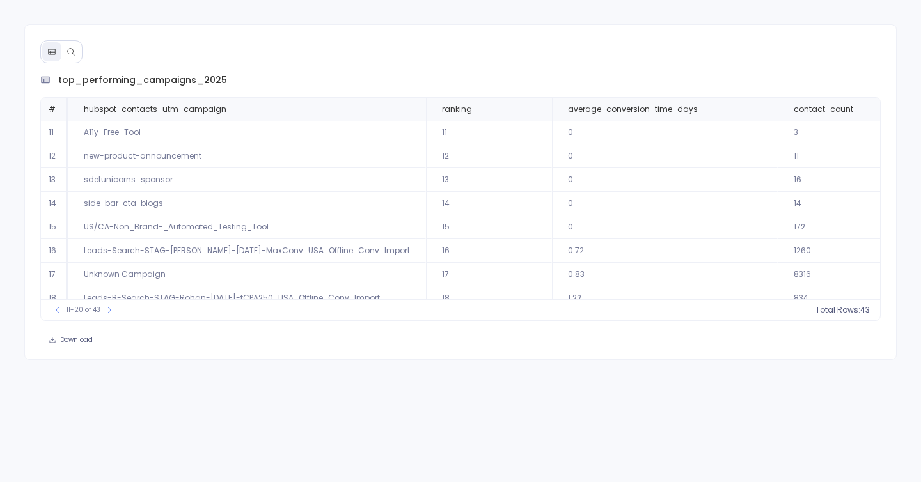
click at [49, 309] on div "11-20 of 43" at bounding box center [83, 310] width 77 height 13
click at [58, 309] on icon at bounding box center [58, 310] width 8 height 8
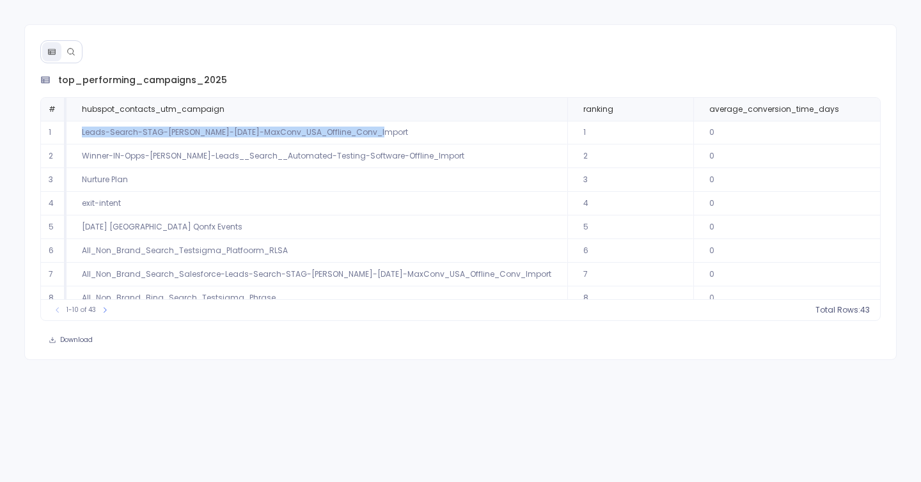
drag, startPoint x: 79, startPoint y: 129, endPoint x: 393, endPoint y: 138, distance: 314.8
click at [394, 138] on td "Leads-Search-STAG-Rohan-18Mar2024-MaxConv_USA_Offline_Conv_Import" at bounding box center [317, 133] width 501 height 24
click at [388, 132] on td "Leads-Search-STAG-Rohan-18Mar2024-MaxConv_USA_Offline_Conv_Import" at bounding box center [317, 133] width 501 height 24
drag, startPoint x: 72, startPoint y: 131, endPoint x: 484, endPoint y: 147, distance: 412.9
click at [485, 148] on tbody "1 Leads-Search-STAG-Rohan-18Mar2024-MaxConv_USA_Offline_Conv_Import 1 0 13 100 …" at bounding box center [657, 239] width 1233 height 237
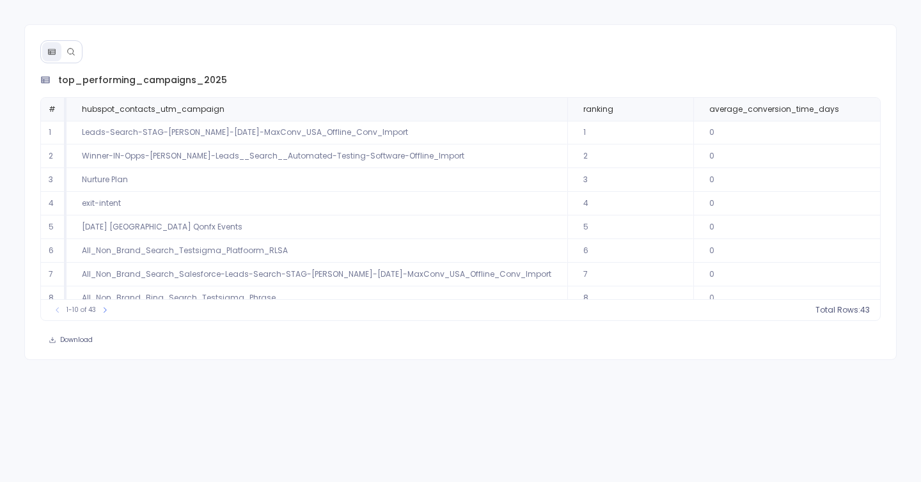
click at [388, 46] on div "top_performing_campaigns_2025 # hubspot_contacts_utm_campaign ranking average_c…" at bounding box center [460, 192] width 873 height 336
drag, startPoint x: 75, startPoint y: 128, endPoint x: 429, endPoint y: 126, distance: 353.1
click at [429, 126] on td "Leads-Search-STAG-Rohan-18Mar2024-MaxConv_USA_Offline_Conv_Import" at bounding box center [317, 133] width 501 height 24
drag, startPoint x: 79, startPoint y: 133, endPoint x: 454, endPoint y: 139, distance: 374.9
click at [454, 139] on td "Leads-Search-STAG-Rohan-18Mar2024-MaxConv_USA_Offline_Conv_Import" at bounding box center [317, 133] width 501 height 24
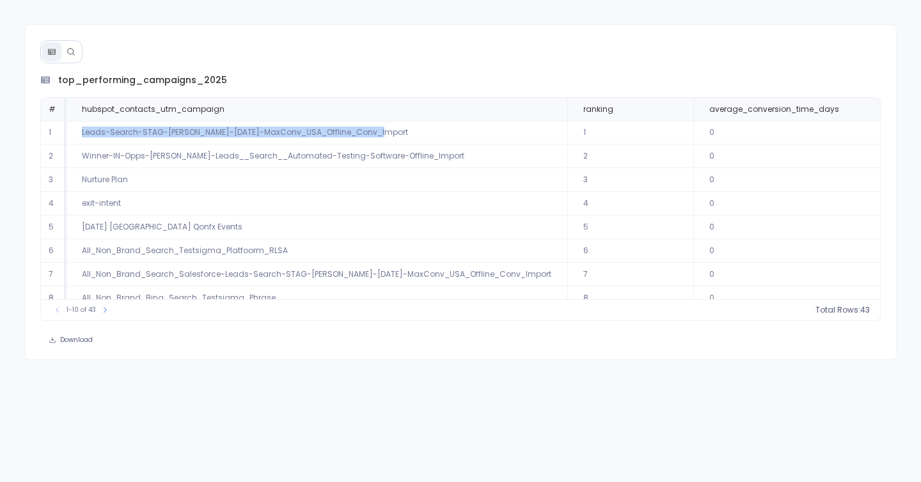
click at [393, 132] on td "Leads-Search-STAG-Rohan-18Mar2024-MaxConv_USA_Offline_Conv_Import" at bounding box center [317, 133] width 501 height 24
drag, startPoint x: 77, startPoint y: 136, endPoint x: 381, endPoint y: 138, distance: 303.2
click at [381, 138] on td "Leads-Search-STAG-Rohan-18Mar2024-MaxConv_USA_Offline_Conv_Import" at bounding box center [317, 133] width 501 height 24
click at [87, 153] on td "Winner-IN-Opps-Rohan-Leads__Search__Automated-Testing-Software-Offline_Import" at bounding box center [317, 157] width 501 height 24
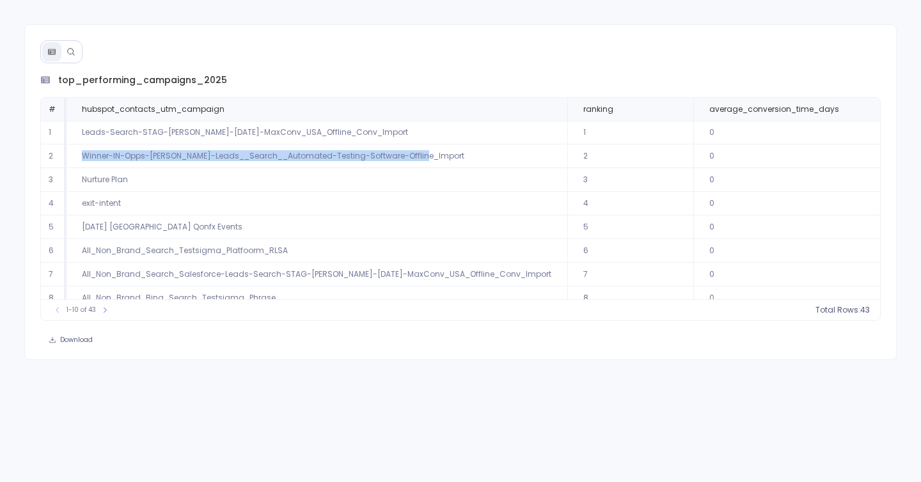
drag, startPoint x: 83, startPoint y: 154, endPoint x: 459, endPoint y: 161, distance: 376.2
click at [459, 161] on td "Winner-IN-Opps-Rohan-Leads__Search__Automated-Testing-Software-Offline_Import" at bounding box center [317, 157] width 501 height 24
click at [418, 155] on td "Winner-IN-Opps-Rohan-Leads__Search__Automated-Testing-Software-Offline_Import" at bounding box center [317, 157] width 501 height 24
drag, startPoint x: 82, startPoint y: 156, endPoint x: 427, endPoint y: 155, distance: 345.4
click at [427, 155] on td "Winner-IN-Opps-Rohan-Leads__Search__Automated-Testing-Software-Offline_Import" at bounding box center [317, 157] width 501 height 24
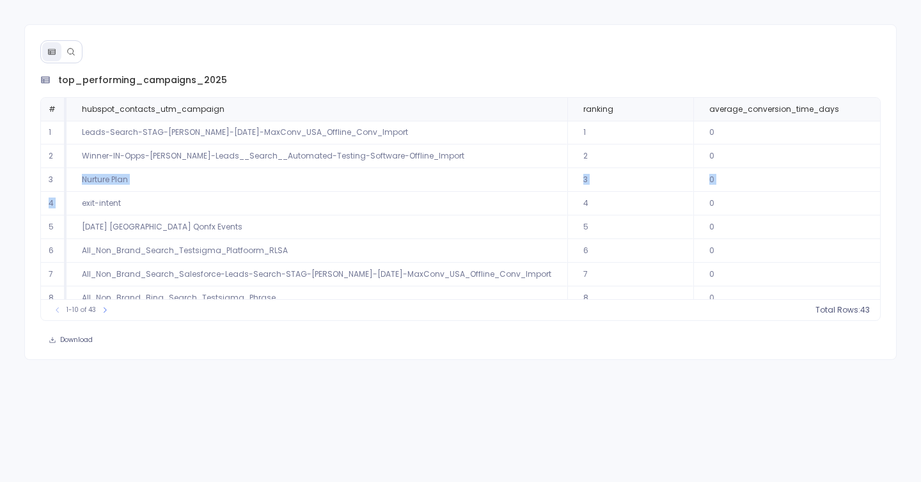
drag, startPoint x: 81, startPoint y: 176, endPoint x: 184, endPoint y: 199, distance: 105.5
click at [186, 197] on tbody "1 Leads-Search-STAG-Rohan-18Mar2024-MaxConv_USA_Offline_Conv_Import 1 0 13 100 …" at bounding box center [657, 239] width 1233 height 237
click at [78, 199] on td "exit-intent" at bounding box center [317, 204] width 501 height 24
drag, startPoint x: 84, startPoint y: 180, endPoint x: 171, endPoint y: 175, distance: 87.8
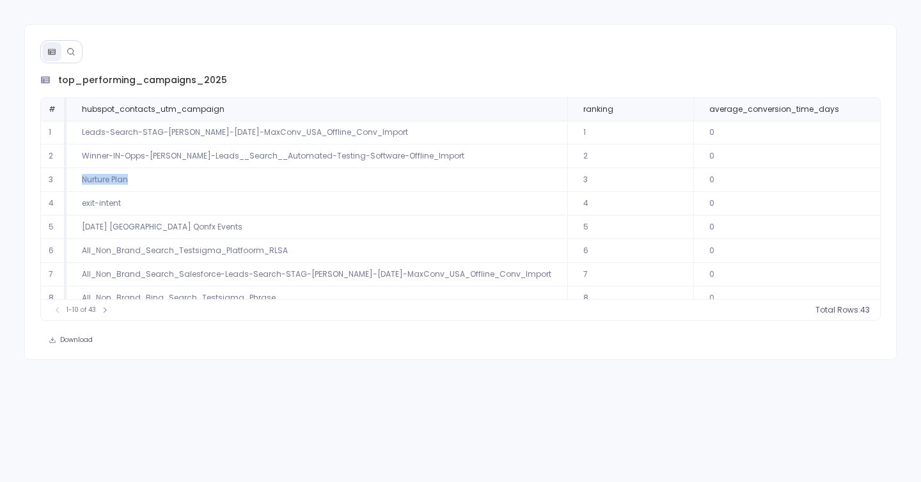
click at [172, 175] on td "Nurture Plan" at bounding box center [317, 180] width 501 height 24
click at [171, 175] on td "Nurture Plan" at bounding box center [317, 180] width 501 height 24
drag, startPoint x: 81, startPoint y: 201, endPoint x: 155, endPoint y: 200, distance: 73.6
click at [155, 200] on td "exit-intent" at bounding box center [317, 204] width 501 height 24
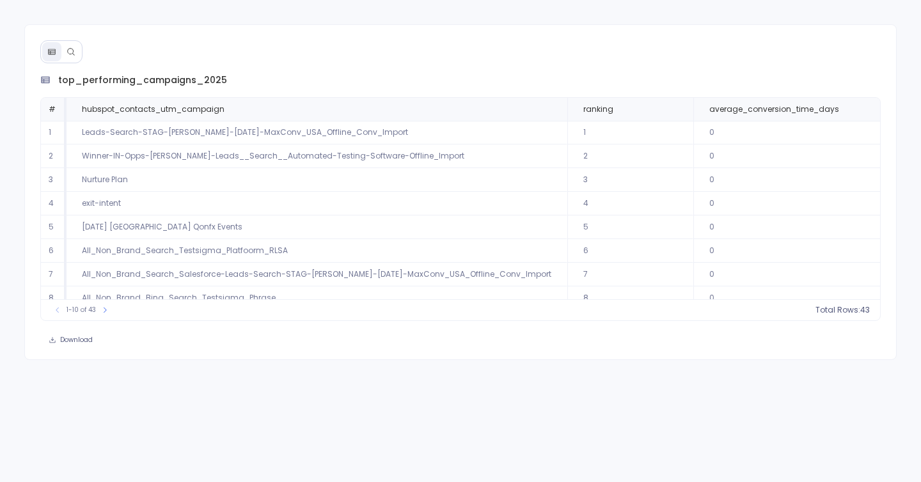
drag, startPoint x: 80, startPoint y: 223, endPoint x: 290, endPoint y: 216, distance: 209.9
click at [290, 217] on td "April 2025 Bangalore Qonfx Events" at bounding box center [317, 228] width 501 height 24
click at [290, 216] on td "April 2025 Bangalore Qonfx Events" at bounding box center [317, 228] width 501 height 24
drag, startPoint x: 78, startPoint y: 248, endPoint x: 360, endPoint y: 244, distance: 281.5
click at [361, 245] on td "All_Non_Brand_Search_Testsigma_Platfoorm_RLSA" at bounding box center [317, 251] width 501 height 24
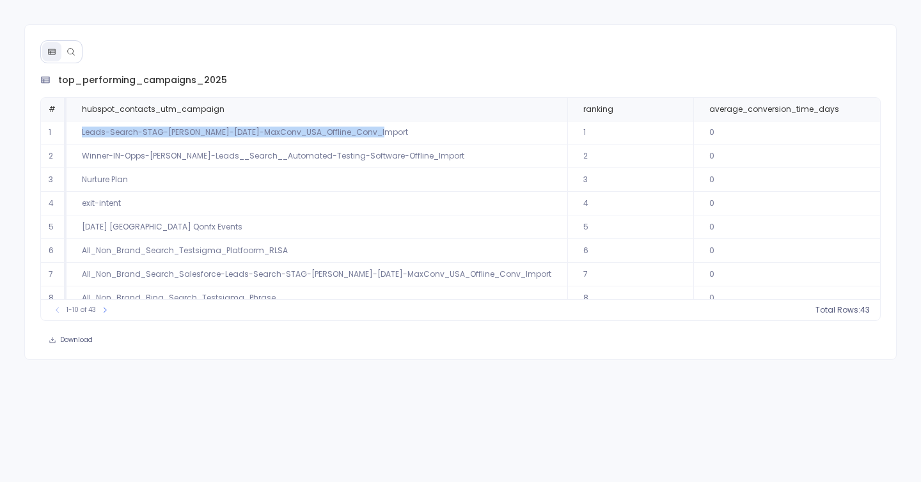
drag, startPoint x: 81, startPoint y: 130, endPoint x: 441, endPoint y: 132, distance: 360.8
click at [441, 132] on td "Leads-Search-STAG-Rohan-18Mar2024-MaxConv_USA_Offline_Conv_Import" at bounding box center [317, 133] width 501 height 24
click at [374, 132] on td "Leads-Search-STAG-Rohan-18Mar2024-MaxConv_USA_Offline_Conv_Import" at bounding box center [317, 133] width 501 height 24
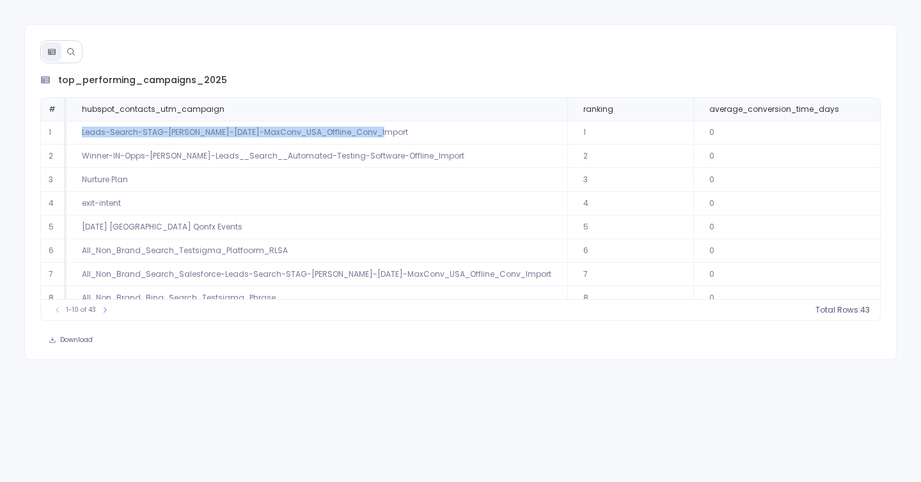
drag, startPoint x: 75, startPoint y: 133, endPoint x: 381, endPoint y: 131, distance: 305.2
click at [382, 131] on td "Leads-Search-STAG-Rohan-18Mar2024-MaxConv_USA_Offline_Conv_Import" at bounding box center [317, 133] width 501 height 24
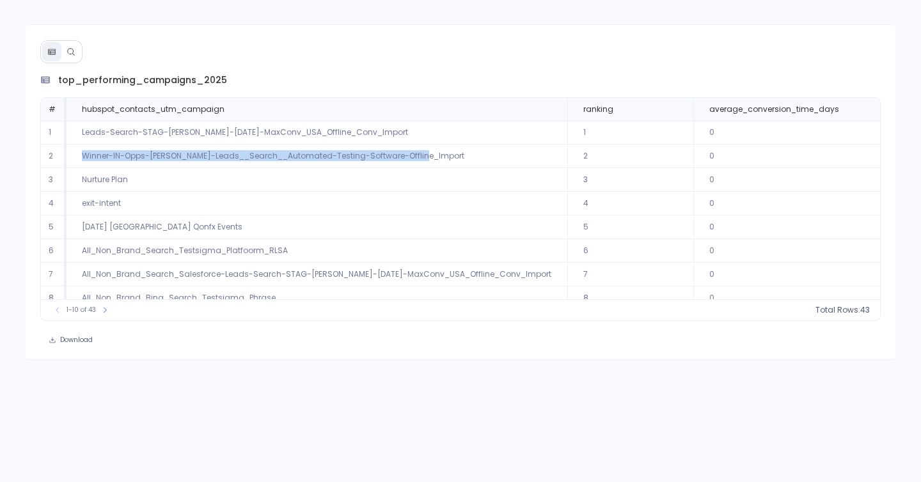
drag, startPoint x: 79, startPoint y: 157, endPoint x: 457, endPoint y: 150, distance: 377.5
click at [457, 150] on td "Winner-IN-Opps-Rohan-Leads__Search__Automated-Testing-Software-Offline_Import" at bounding box center [317, 157] width 501 height 24
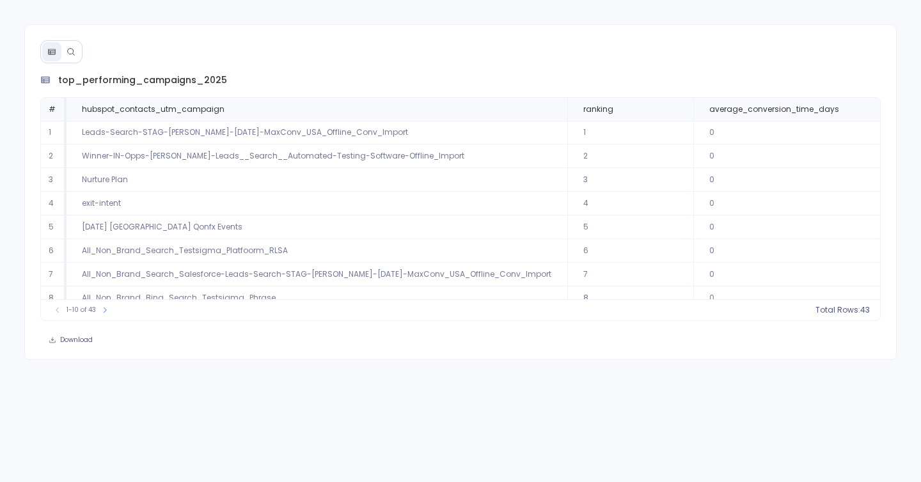
drag, startPoint x: 79, startPoint y: 176, endPoint x: 196, endPoint y: 171, distance: 117.2
click at [197, 171] on td "Nurture Plan" at bounding box center [317, 180] width 501 height 24
drag, startPoint x: 80, startPoint y: 182, endPoint x: 147, endPoint y: 183, distance: 67.2
click at [147, 183] on td "Nurture Plan" at bounding box center [317, 180] width 501 height 24
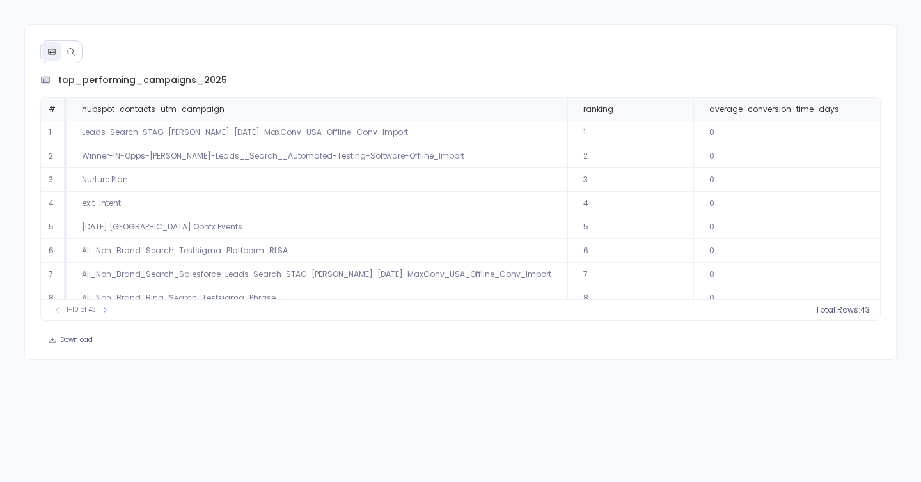
click at [147, 84] on span "top_performing_campaigns_2025" at bounding box center [142, 80] width 169 height 13
click at [154, 61] on div "top_performing_campaigns_2025 # hubspot_contacts_utm_campaign ranking average_c…" at bounding box center [460, 192] width 873 height 336
drag, startPoint x: 56, startPoint y: 76, endPoint x: 338, endPoint y: 78, distance: 282.8
click at [338, 78] on div "top_performing_campaigns_2025" at bounding box center [460, 80] width 841 height 13
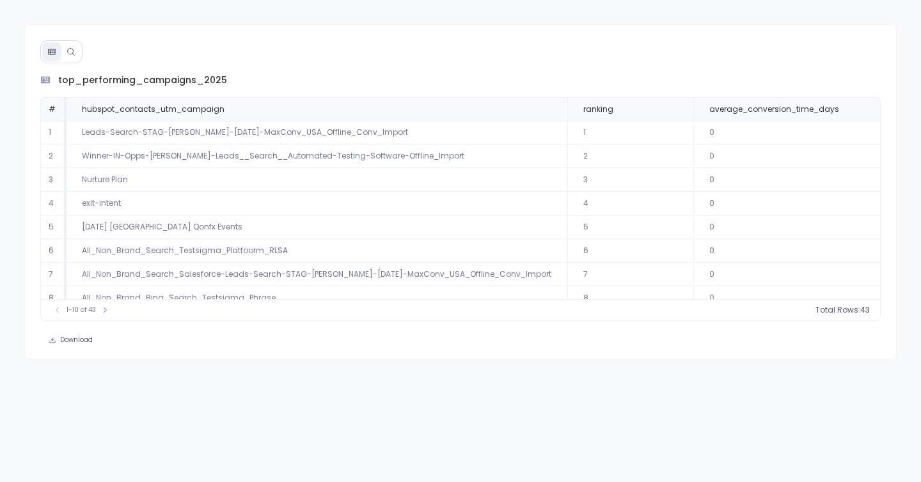
click at [161, 77] on span "top_performing_campaigns_2025" at bounding box center [142, 80] width 169 height 13
click at [122, 79] on span "top_performing_campaigns_2025" at bounding box center [142, 80] width 169 height 13
click at [56, 77] on div "top_performing_campaigns_2025" at bounding box center [460, 80] width 841 height 13
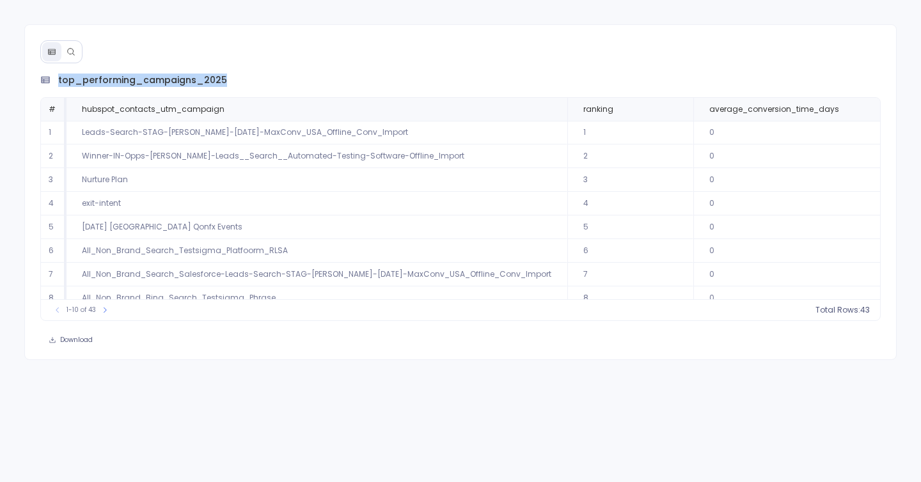
drag, startPoint x: 56, startPoint y: 77, endPoint x: 251, endPoint y: 90, distance: 194.9
click at [251, 91] on div "top_performing_campaigns_2025 # hubspot_contacts_utm_campaign ranking average_c…" at bounding box center [460, 198] width 841 height 248
click at [251, 90] on div "top_performing_campaigns_2025 # hubspot_contacts_utm_campaign ranking average_c…" at bounding box center [460, 198] width 841 height 248
click at [637, 115] on th "ranking" at bounding box center [630, 109] width 126 height 23
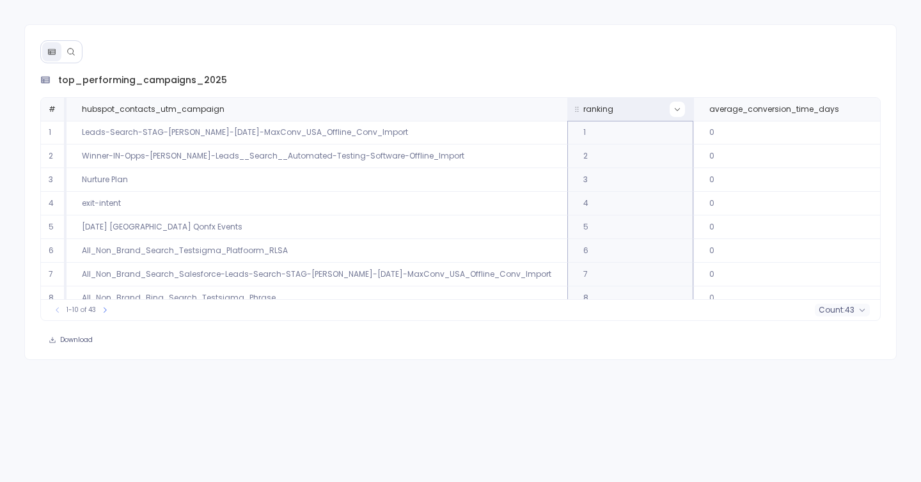
click at [670, 115] on button at bounding box center [677, 109] width 15 height 15
click at [658, 155] on button "Sort Descending" at bounding box center [645, 156] width 127 height 26
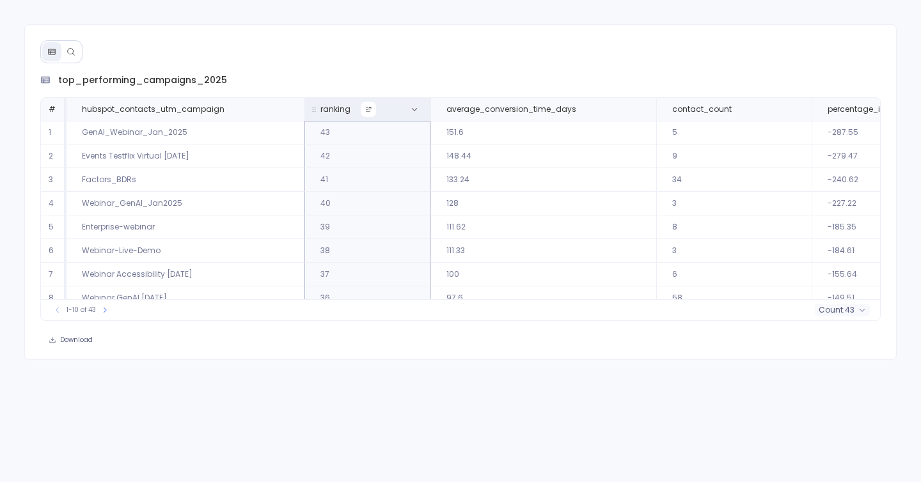
click at [363, 115] on button at bounding box center [368, 109] width 15 height 15
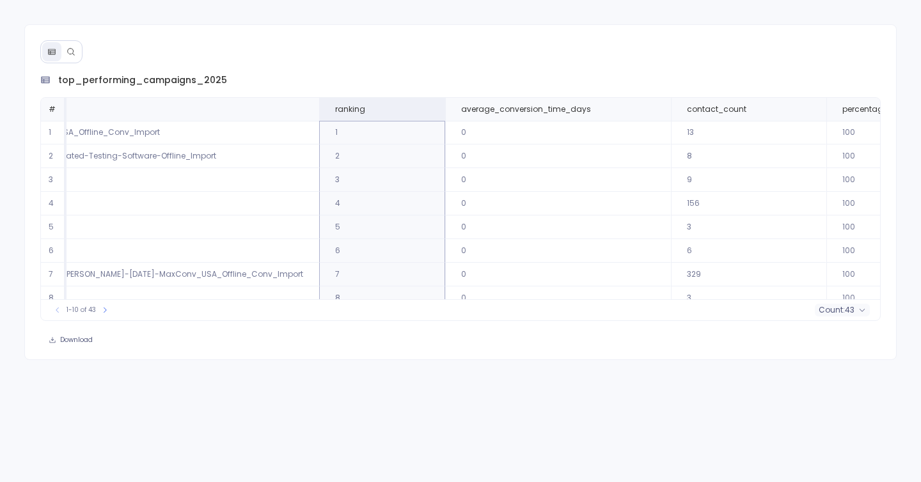
scroll to position [0, 360]
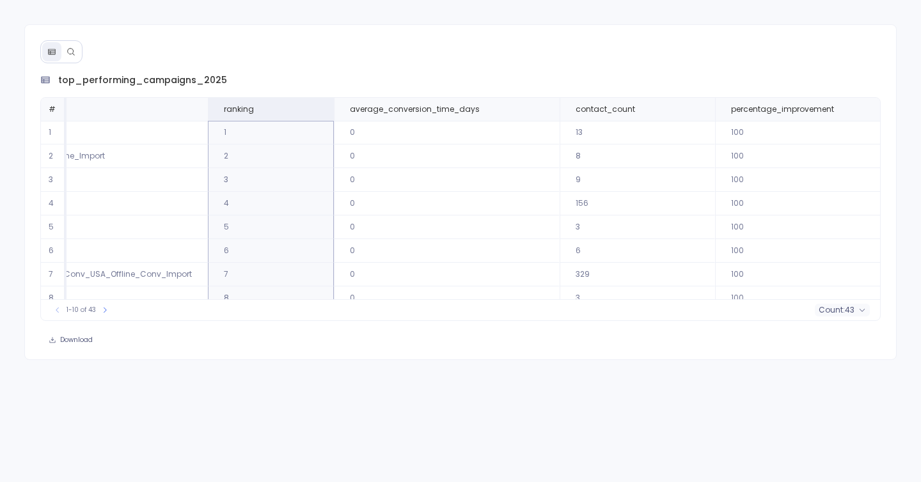
click at [560, 206] on td "156" at bounding box center [637, 204] width 155 height 24
click at [560, 278] on td "329" at bounding box center [637, 275] width 155 height 24
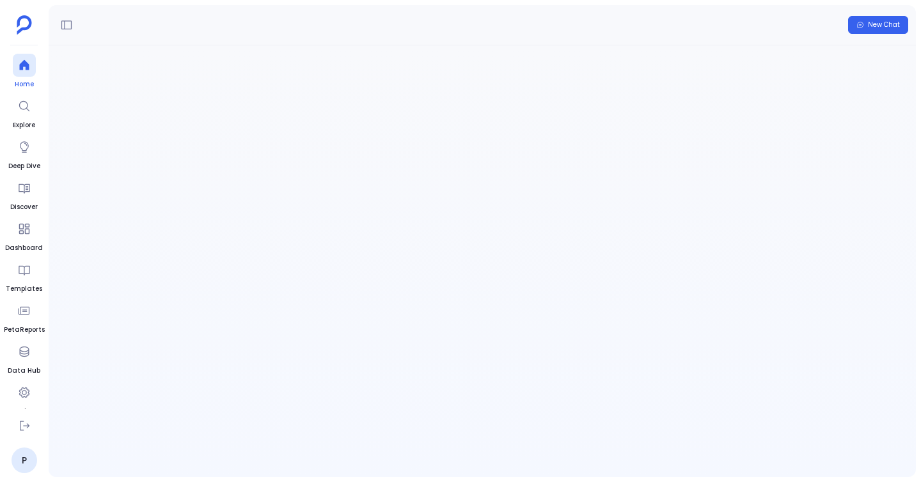
click at [27, 69] on icon at bounding box center [24, 65] width 10 height 10
click at [314, 155] on p at bounding box center [461, 161] width 580 height 33
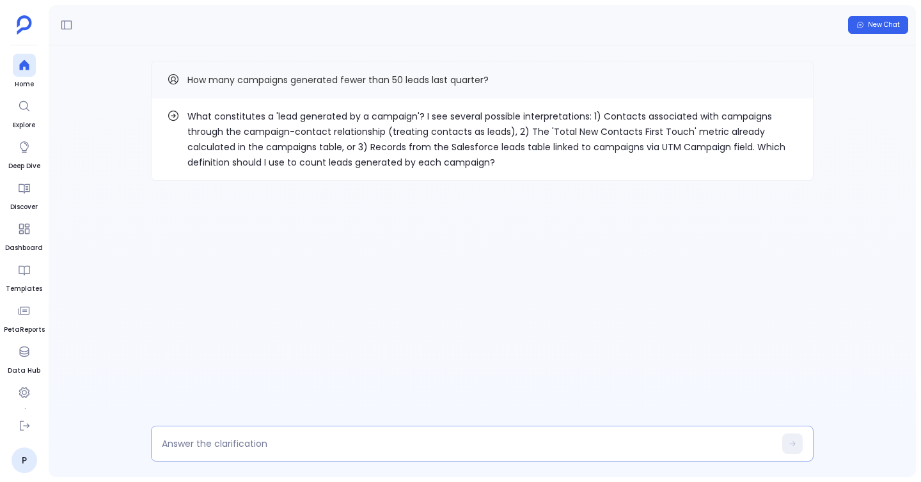
click at [433, 449] on textarea at bounding box center [468, 444] width 613 height 13
type textarea "option 1"
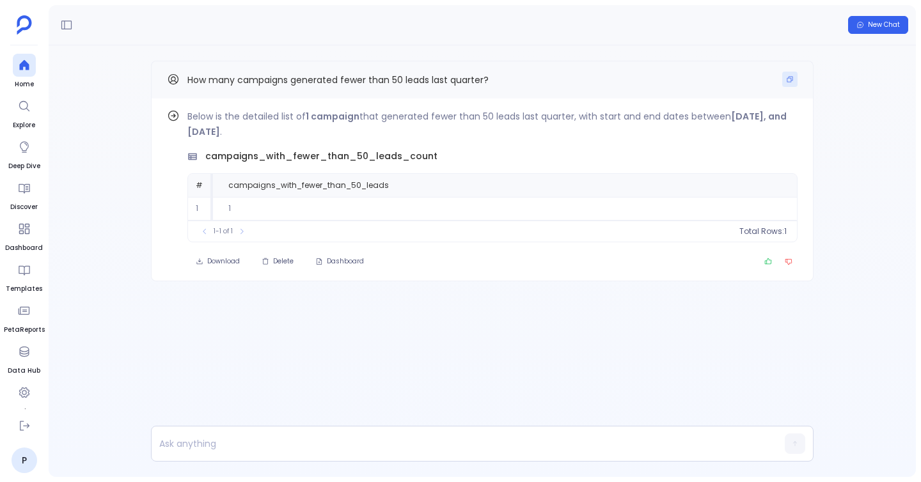
click at [787, 85] on button "Copy" at bounding box center [789, 79] width 15 height 15
click at [20, 74] on div at bounding box center [24, 65] width 23 height 23
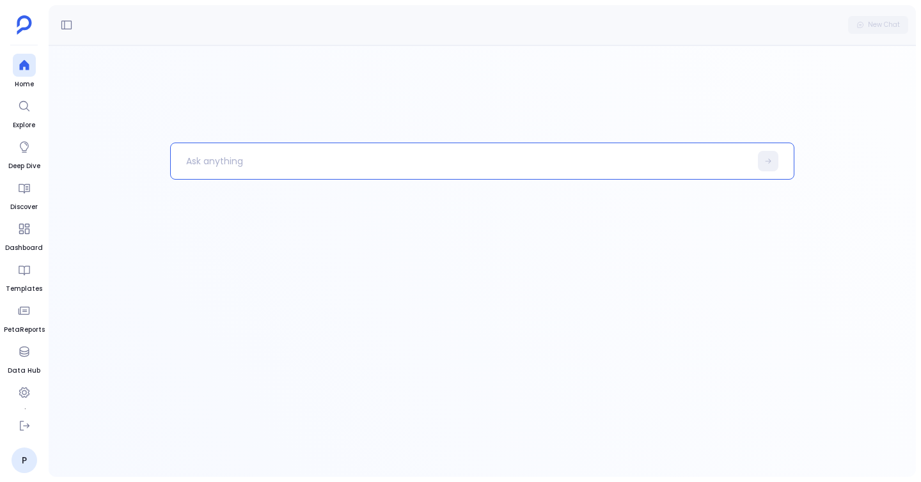
click at [228, 157] on p at bounding box center [461, 161] width 580 height 33
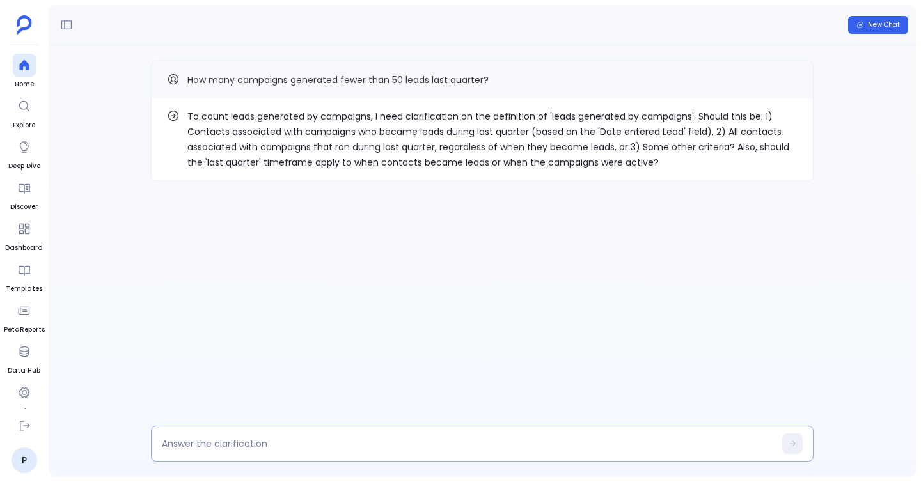
click at [436, 451] on div at bounding box center [482, 444] width 663 height 36
click at [437, 449] on textarea at bounding box center [468, 444] width 613 height 13
type textarea "option 1"
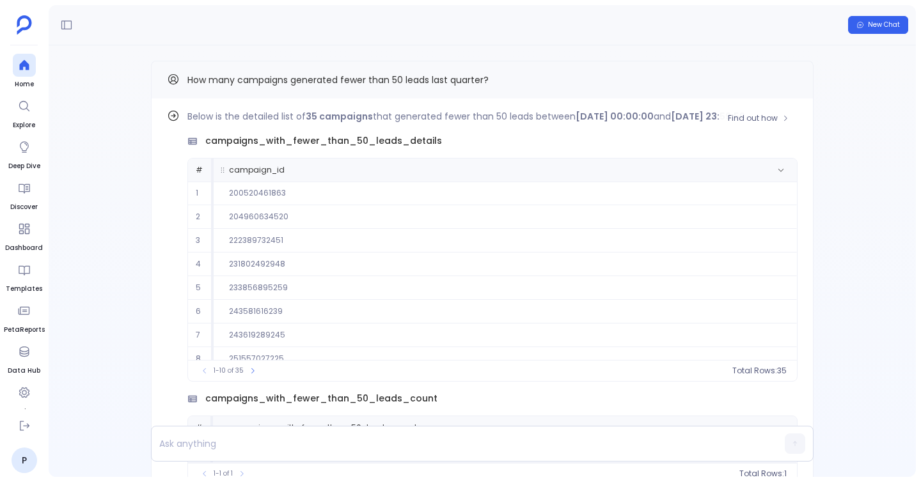
scroll to position [58, 0]
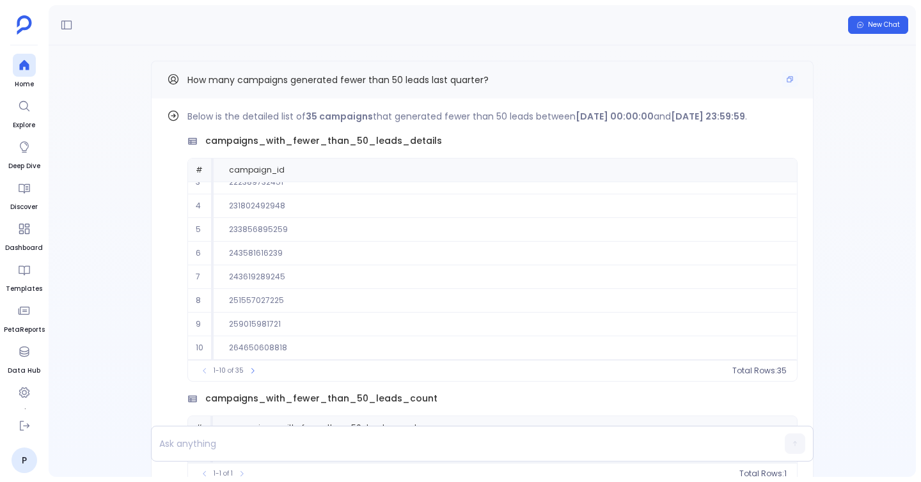
click at [188, 77] on span "How many campaigns generated fewer than 50 leads last quarter?" at bounding box center [337, 80] width 301 height 13
click at [782, 72] on button "Copy" at bounding box center [789, 79] width 15 height 15
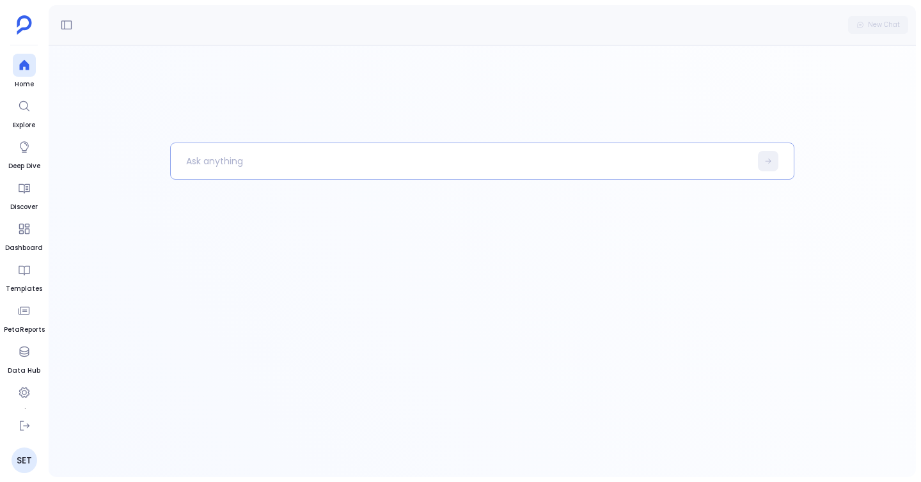
click at [392, 164] on p at bounding box center [461, 161] width 580 height 33
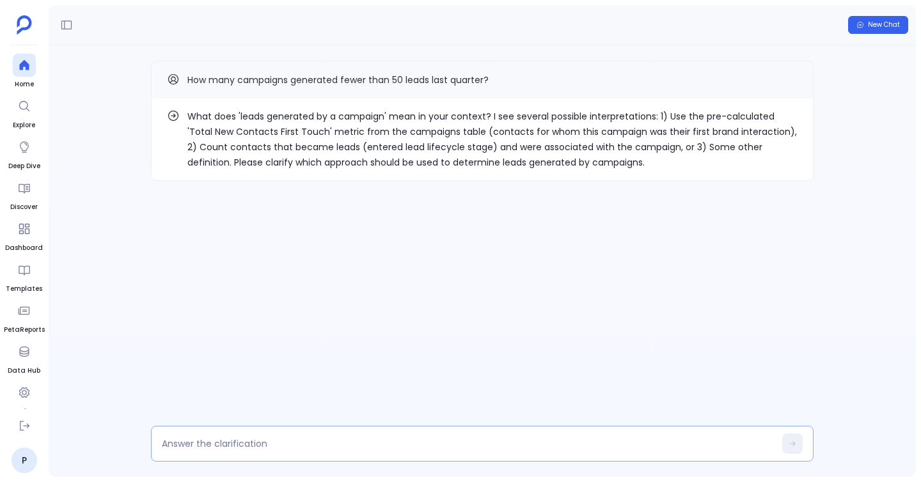
click at [435, 438] on textarea at bounding box center [468, 444] width 613 height 13
type textarea "option"
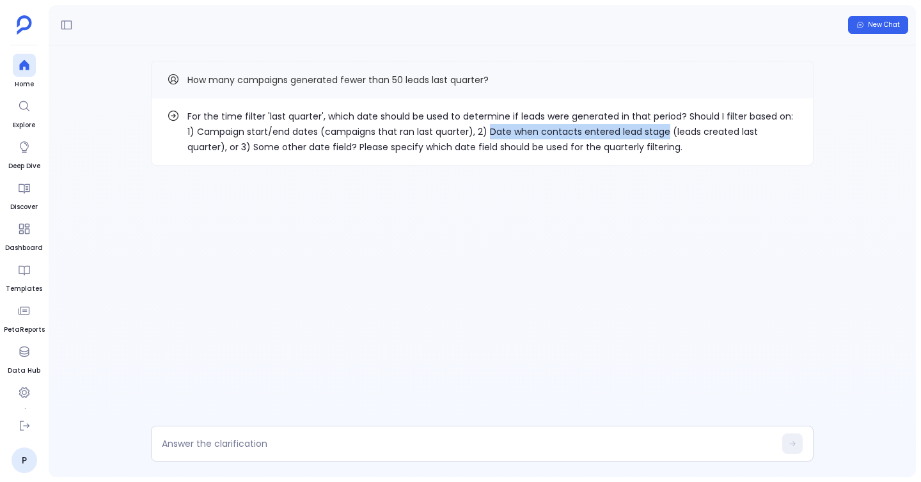
drag, startPoint x: 480, startPoint y: 131, endPoint x: 654, endPoint y: 131, distance: 174.0
click at [654, 131] on p "For the time filter 'last quarter', which date should be used to determine if l…" at bounding box center [492, 132] width 610 height 46
click at [310, 448] on textarea at bounding box center [468, 444] width 613 height 13
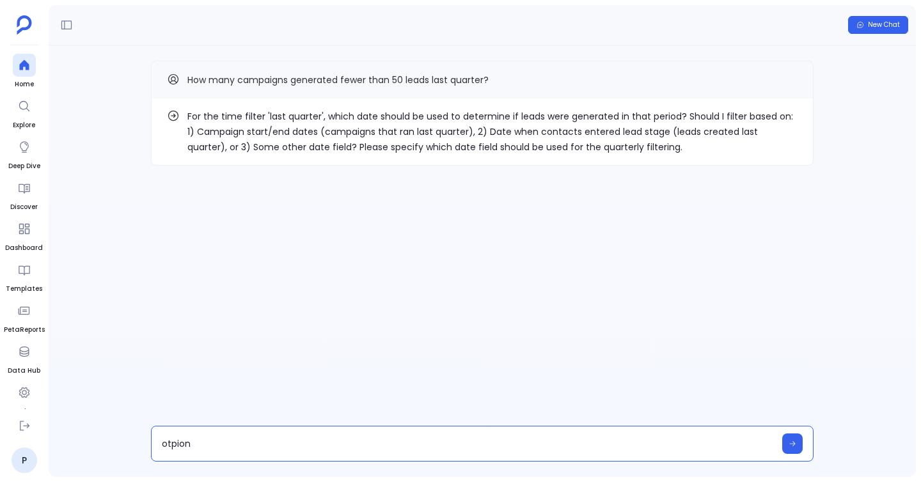
type textarea "otpion2"
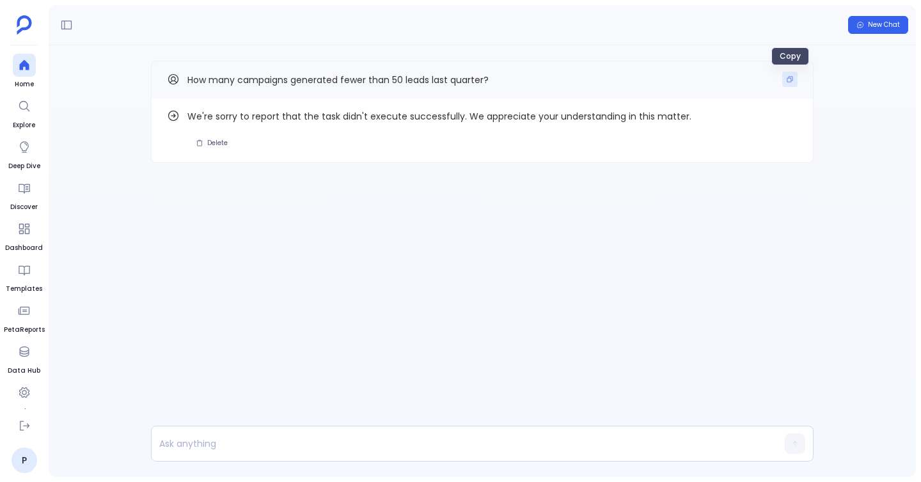
click at [785, 75] on button "Copy" at bounding box center [789, 79] width 15 height 15
click at [784, 88] on span at bounding box center [789, 80] width 15 height 17
click at [786, 83] on button "Copy" at bounding box center [789, 79] width 15 height 15
click at [286, 425] on div "Find out how We're sorry to report that the task didn't execute successfully. W…" at bounding box center [482, 261] width 867 height 432
click at [286, 436] on p at bounding box center [458, 444] width 612 height 18
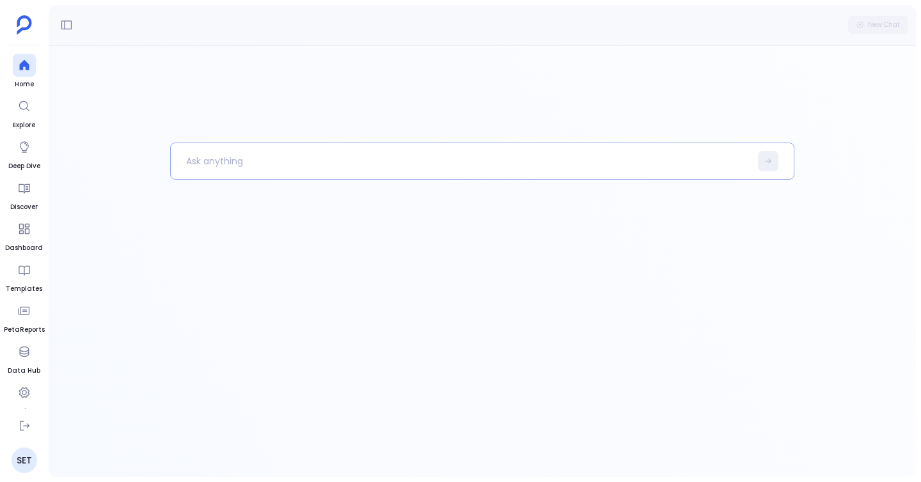
click at [408, 171] on p at bounding box center [461, 161] width 580 height 33
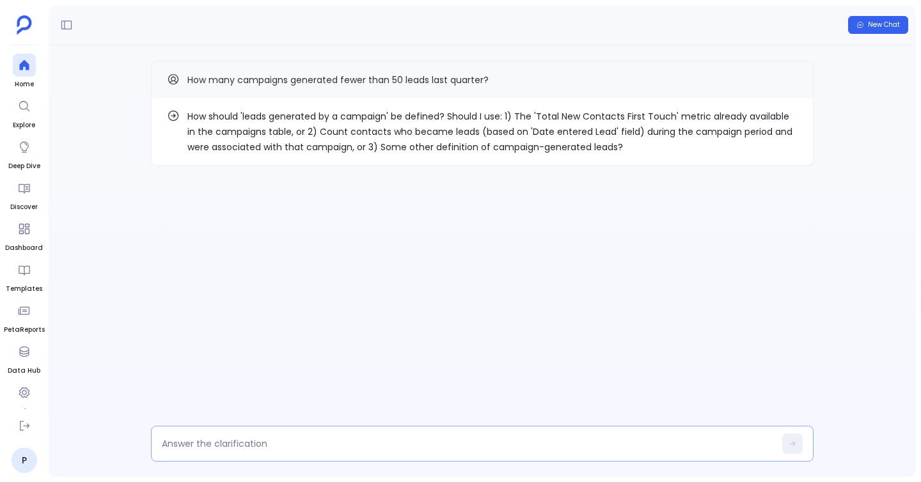
click at [270, 435] on div at bounding box center [482, 444] width 663 height 36
click at [270, 440] on textarea at bounding box center [468, 444] width 613 height 13
type textarea "option2"
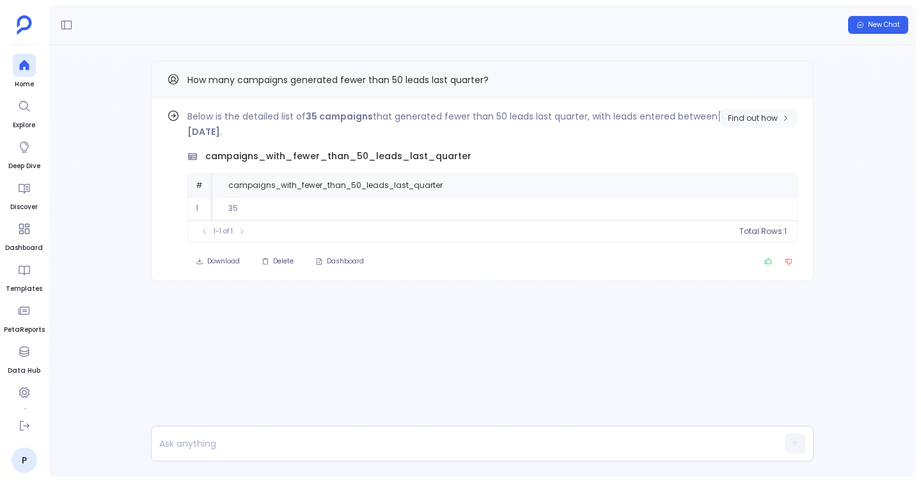
click at [770, 125] on button "Find out how" at bounding box center [759, 118] width 78 height 19
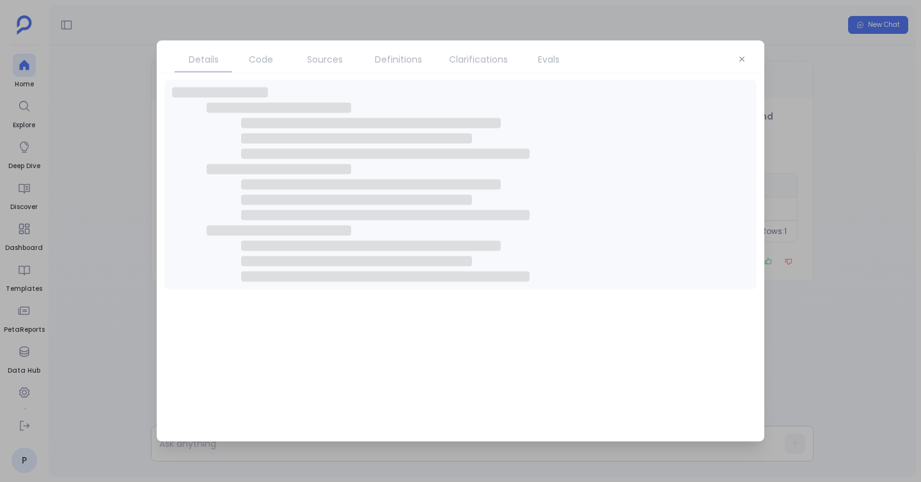
click at [526, 58] on span "Evals" at bounding box center [548, 59] width 45 height 14
click at [476, 64] on span "Clarifications" at bounding box center [478, 59] width 59 height 14
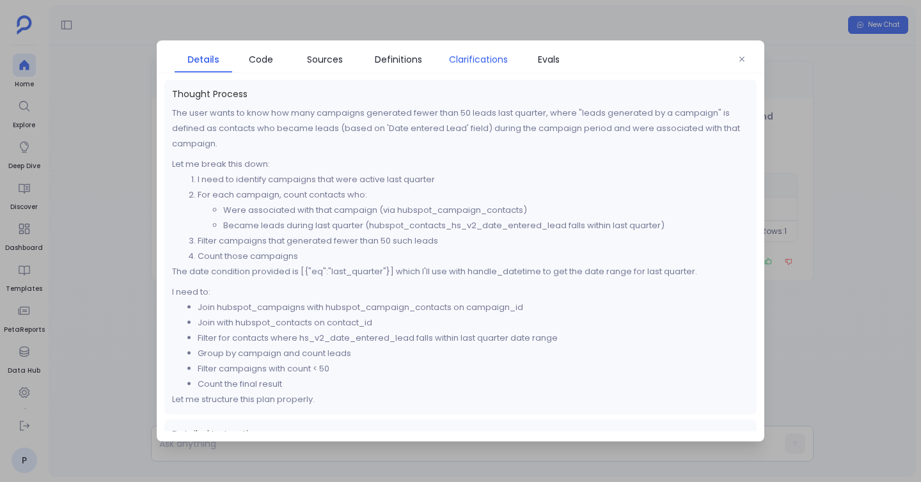
click at [476, 64] on span "Clarifications" at bounding box center [478, 59] width 59 height 14
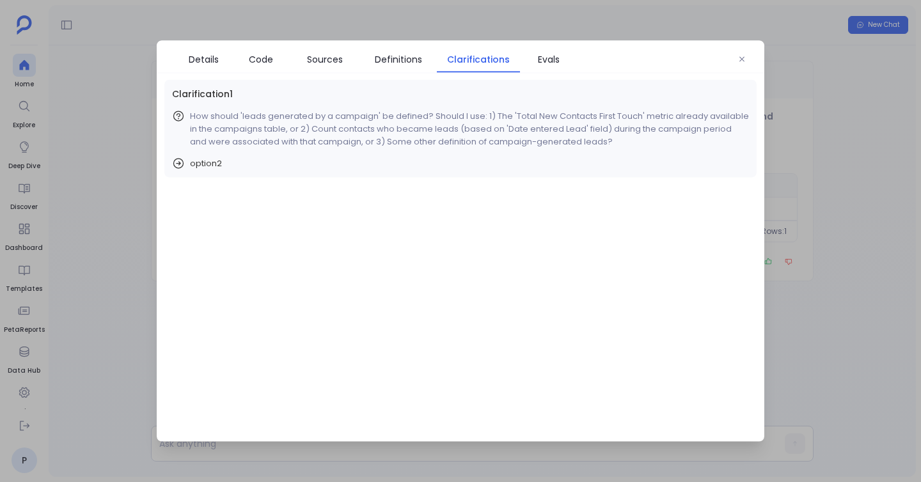
click at [476, 64] on span "Clarifications" at bounding box center [478, 59] width 63 height 14
click at [140, 188] on div at bounding box center [460, 241] width 921 height 482
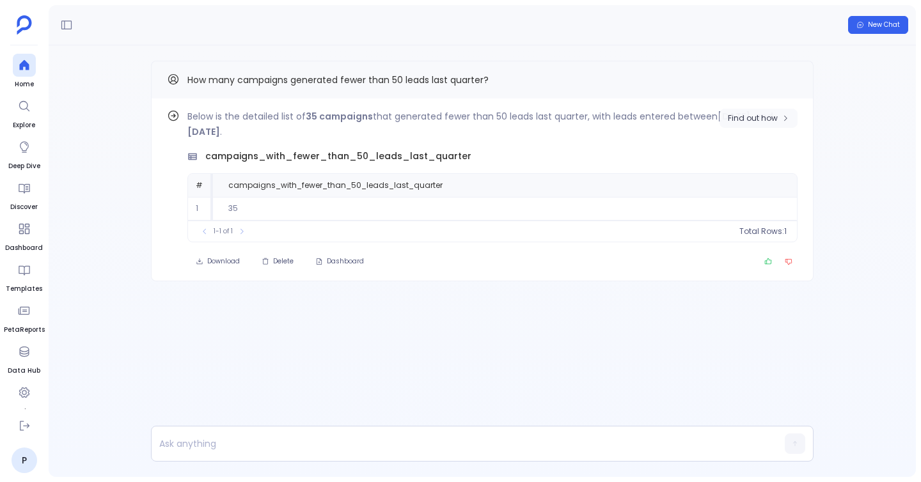
click at [772, 115] on span "Find out how" at bounding box center [753, 118] width 50 height 10
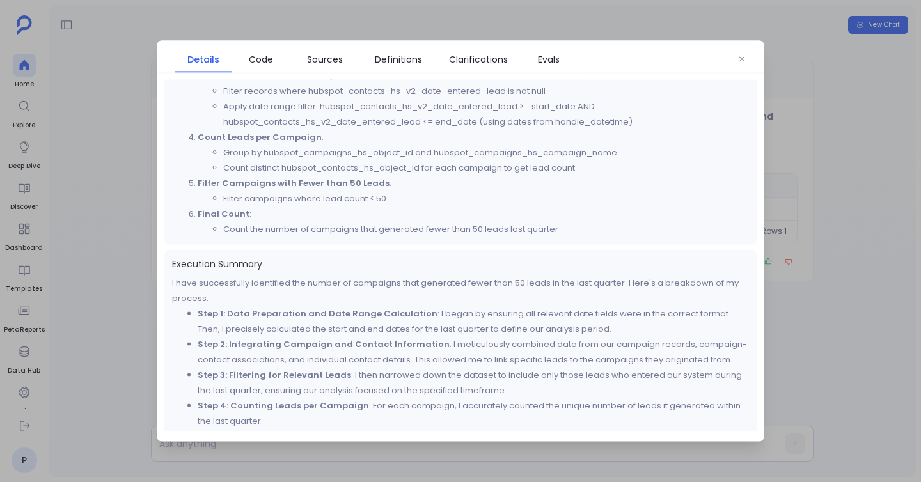
scroll to position [514, 0]
click at [734, 64] on button "button" at bounding box center [741, 59] width 19 height 19
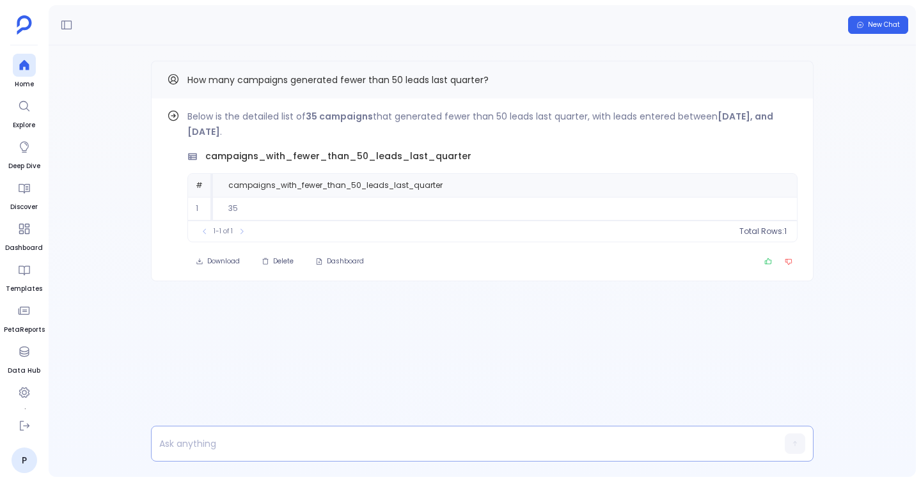
click at [376, 443] on p at bounding box center [458, 444] width 612 height 18
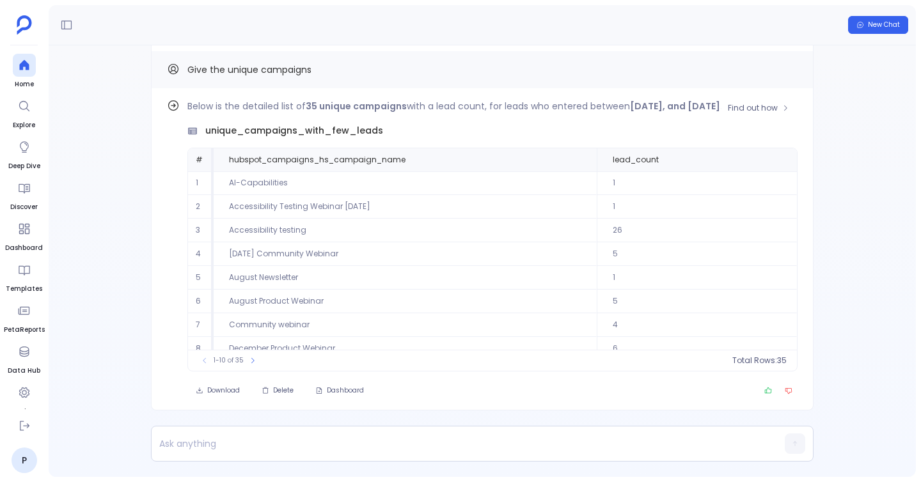
scroll to position [58, 0]
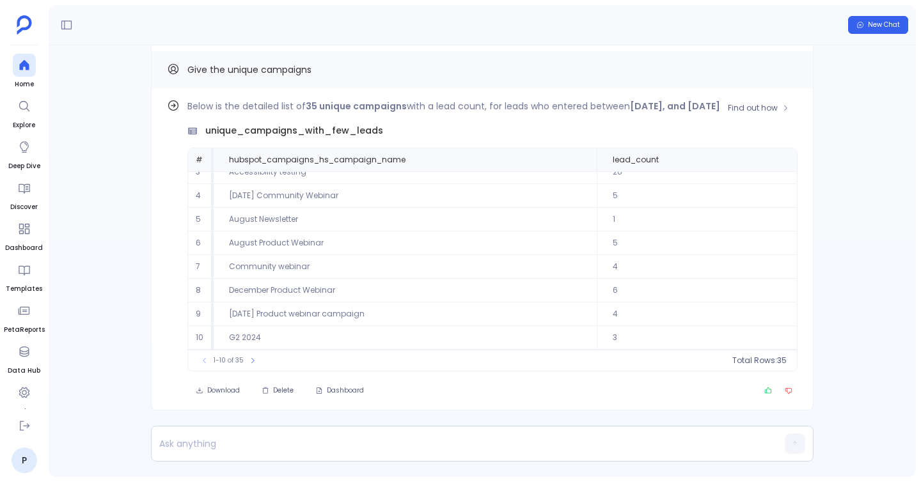
click at [563, 106] on p "Below is the detailed list of 35 unique campaigns with a lead count, for leads …" at bounding box center [492, 106] width 610 height 15
click at [808, 102] on div "Find out how Below is the detailed list of 35 unique campaigns with a lead coun…" at bounding box center [482, 249] width 663 height 322
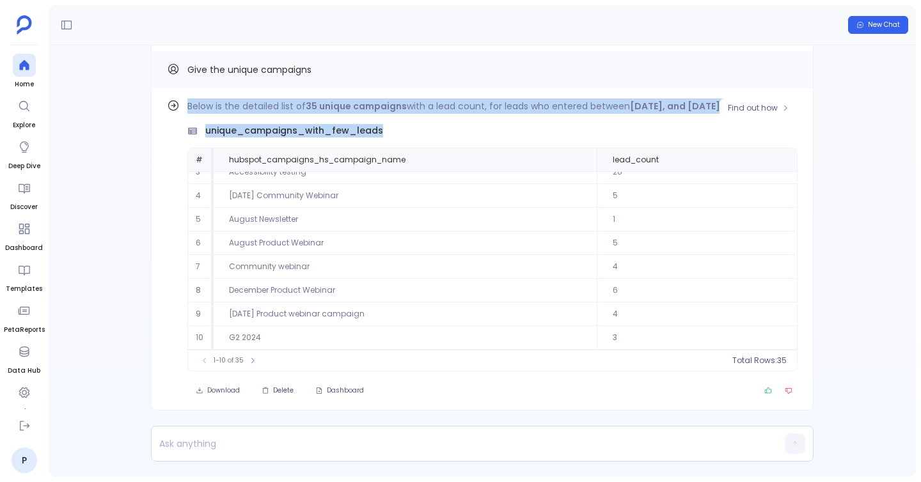
drag, startPoint x: 186, startPoint y: 105, endPoint x: 708, endPoint y: 125, distance: 523.0
click at [708, 125] on div "Below is the detailed list of 35 unique campaigns with a lead count, for leads …" at bounding box center [482, 249] width 631 height 301
click at [662, 130] on div "unique_campaigns_with_few_leads" at bounding box center [492, 130] width 610 height 13
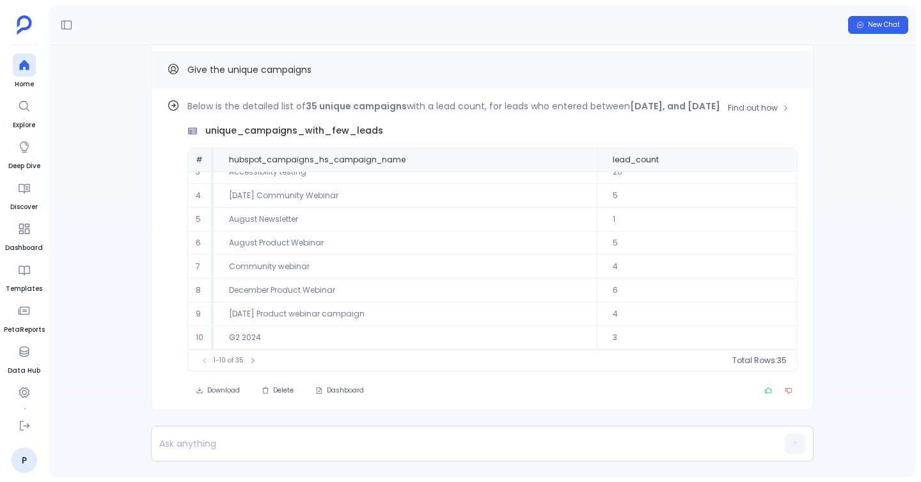
drag, startPoint x: 184, startPoint y: 104, endPoint x: 773, endPoint y: 93, distance: 589.3
click at [773, 93] on div "Find out how Below is the detailed list of 35 unique campaigns with a lead coun…" at bounding box center [482, 249] width 663 height 322
click at [828, 115] on div "Find out how Below is the detailed list of 35 unique campaigns with a lead coun…" at bounding box center [482, 261] width 867 height 432
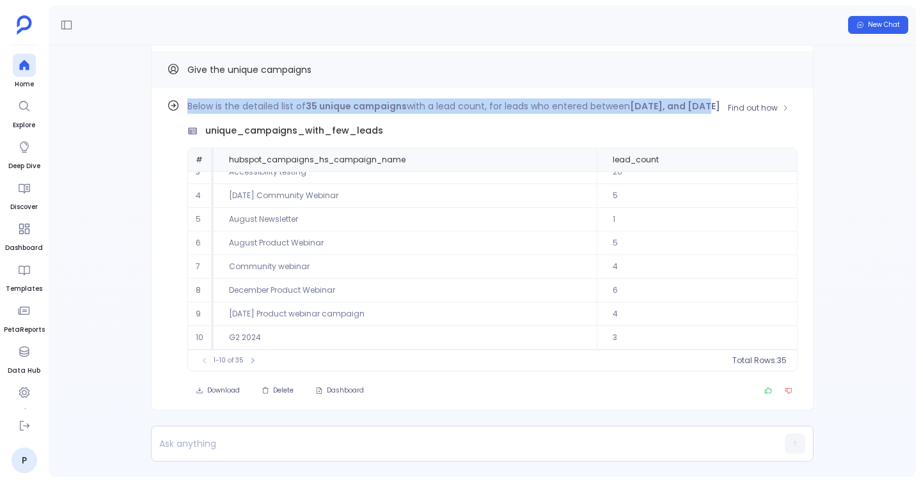
drag, startPoint x: 189, startPoint y: 105, endPoint x: 692, endPoint y: 100, distance: 503.5
click at [693, 101] on p "Below is the detailed list of 35 unique campaigns with a lead count, for leads …" at bounding box center [492, 106] width 610 height 15
click at [643, 106] on strong "[DATE], and [DATE]" at bounding box center [675, 106] width 90 height 13
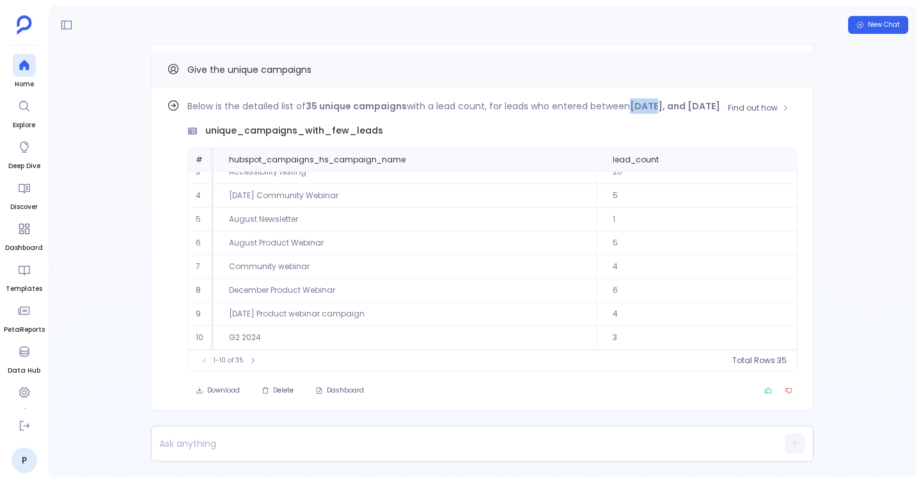
click at [643, 106] on strong "[DATE], and [DATE]" at bounding box center [675, 106] width 90 height 13
click at [656, 106] on strong "[DATE], and [DATE]" at bounding box center [675, 106] width 90 height 13
click at [187, 108] on p "Below is the detailed list of 35 unique campaigns with a lead count, for leads …" at bounding box center [492, 106] width 610 height 15
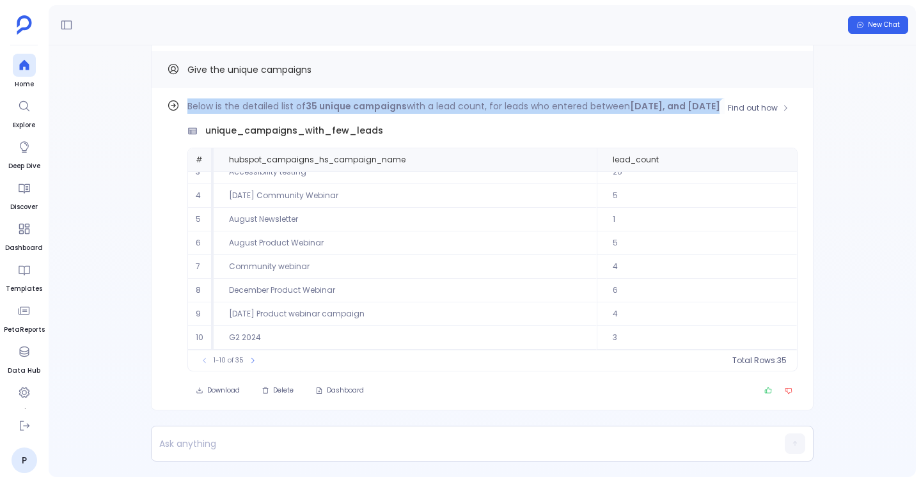
drag, startPoint x: 187, startPoint y: 108, endPoint x: 694, endPoint y: 118, distance: 506.8
click at [694, 118] on div "Below is the detailed list of 35 unique campaigns with a lead count, for leads …" at bounding box center [492, 235] width 610 height 273
click at [638, 99] on p "Below is the detailed list of 35 unique campaigns with a lead count, for leads …" at bounding box center [492, 106] width 610 height 15
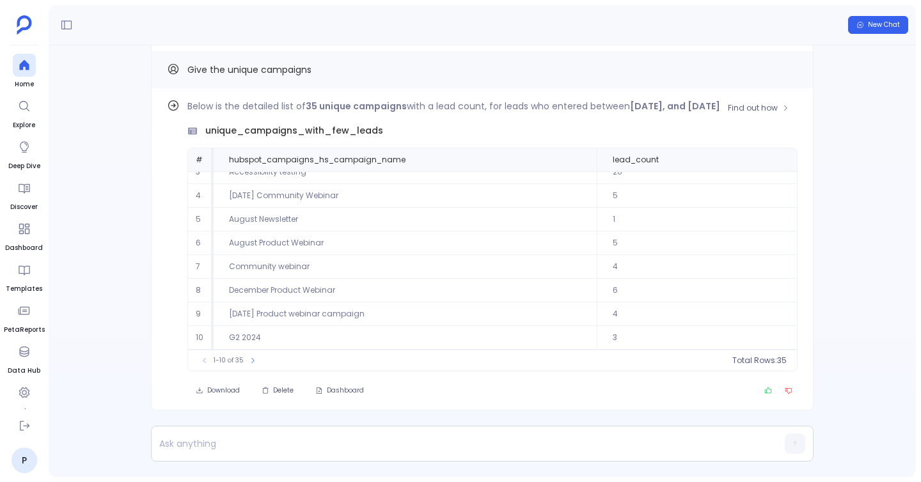
click at [645, 106] on strong "[DATE], and [DATE]" at bounding box center [675, 106] width 90 height 13
click at [684, 103] on strong "[DATE], and [DATE]" at bounding box center [675, 106] width 90 height 13
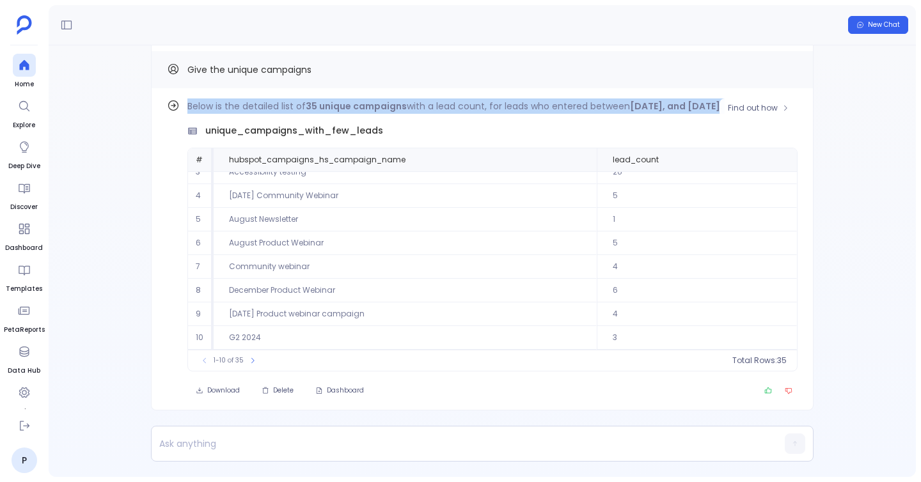
drag, startPoint x: 684, startPoint y: 103, endPoint x: 647, endPoint y: 103, distance: 37.7
click at [647, 103] on strong "[DATE], and [DATE]" at bounding box center [675, 106] width 90 height 13
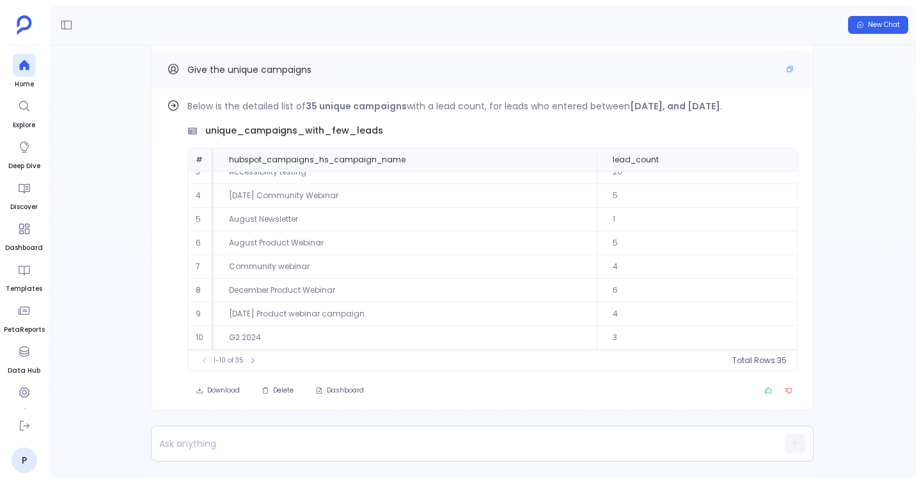
click at [191, 67] on span "Give the unique campaigns" at bounding box center [249, 69] width 124 height 13
drag, startPoint x: 183, startPoint y: 67, endPoint x: 307, endPoint y: 70, distance: 124.1
click at [307, 70] on div "Give the unique campaigns" at bounding box center [482, 69] width 631 height 17
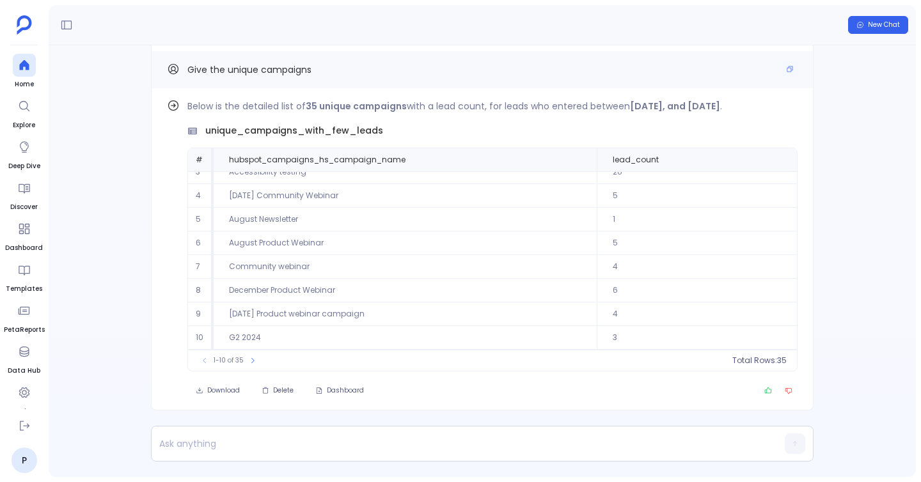
drag, startPoint x: 189, startPoint y: 69, endPoint x: 491, endPoint y: 79, distance: 302.1
click at [491, 79] on div "Give the unique campaigns" at bounding box center [482, 69] width 663 height 37
drag, startPoint x: 198, startPoint y: 132, endPoint x: 480, endPoint y: 131, distance: 282.1
click at [480, 131] on div "unique_campaigns_with_few_leads" at bounding box center [492, 130] width 610 height 13
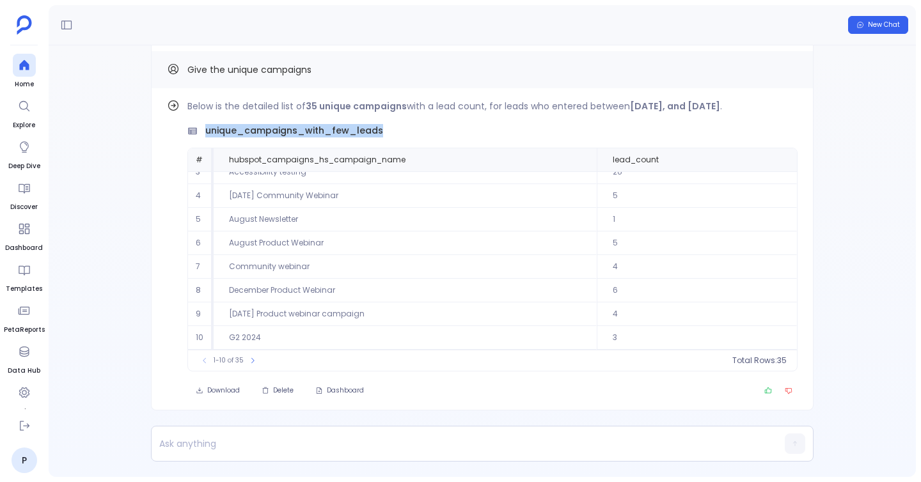
drag, startPoint x: 628, startPoint y: 102, endPoint x: 821, endPoint y: 100, distance: 192.6
click at [821, 101] on div "Find out how Below is the detailed list of 35 unique campaigns with a lead coun…" at bounding box center [482, 261] width 867 height 432
click at [622, 86] on div "Give the unique campaigns" at bounding box center [482, 69] width 663 height 37
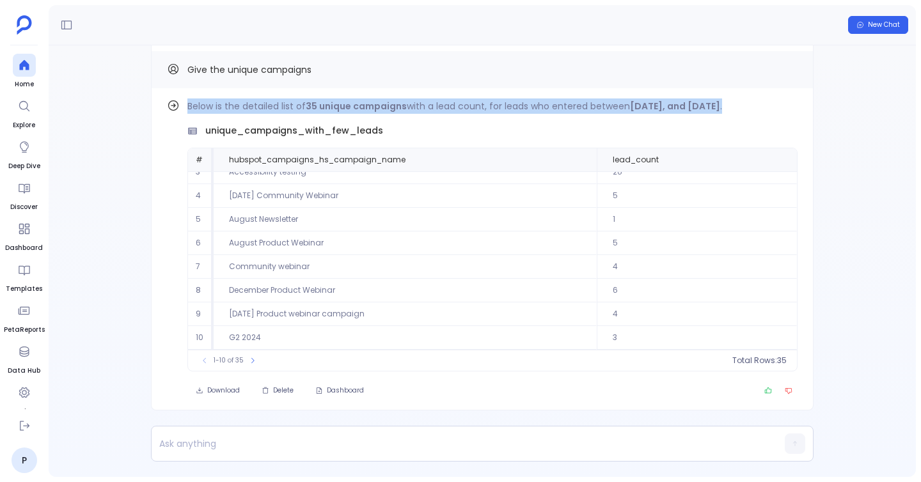
drag, startPoint x: 186, startPoint y: 107, endPoint x: 869, endPoint y: 104, distance: 682.6
click at [869, 104] on div "Find out how Below is the detailed list of 35 unique campaigns with a lead coun…" at bounding box center [482, 261] width 867 height 432
click at [521, 100] on p "Below is the detailed list of 35 unique campaigns with a lead count, for leads …" at bounding box center [492, 106] width 610 height 15
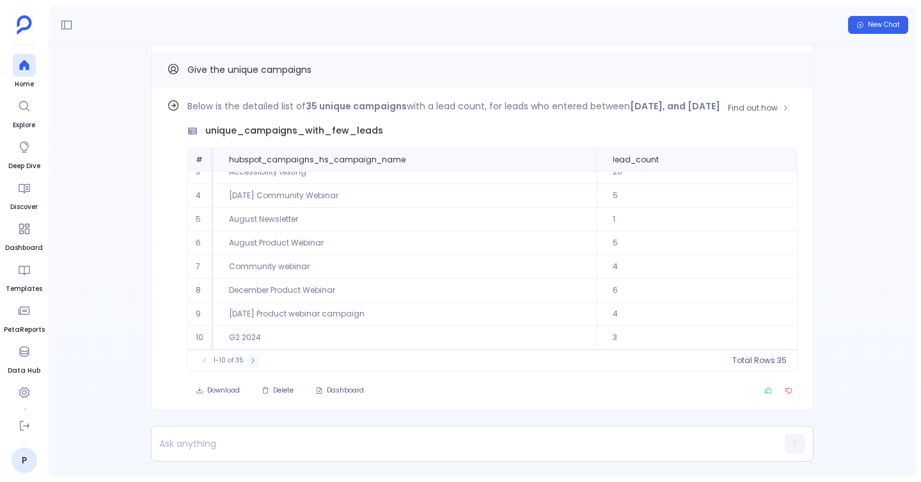
click at [253, 363] on icon at bounding box center [253, 361] width 8 height 8
click at [253, 363] on icon at bounding box center [257, 361] width 8 height 8
click at [255, 363] on icon at bounding box center [259, 361] width 8 height 8
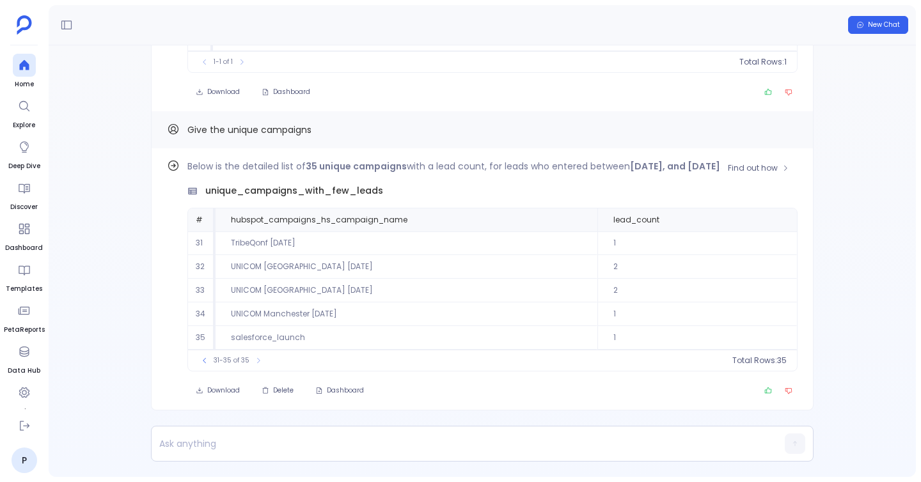
scroll to position [0, 0]
click at [260, 441] on p at bounding box center [458, 444] width 612 height 18
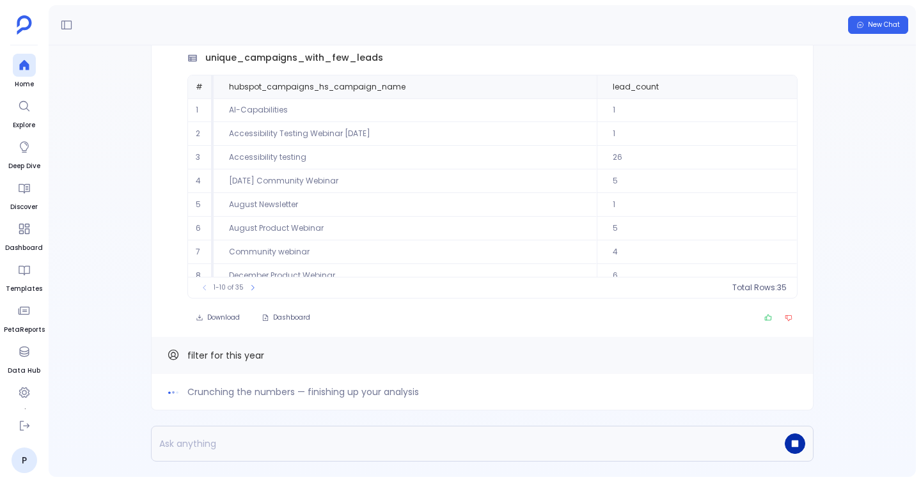
click at [790, 438] on button "button" at bounding box center [795, 444] width 20 height 20
click at [363, 446] on p at bounding box center [458, 444] width 612 height 18
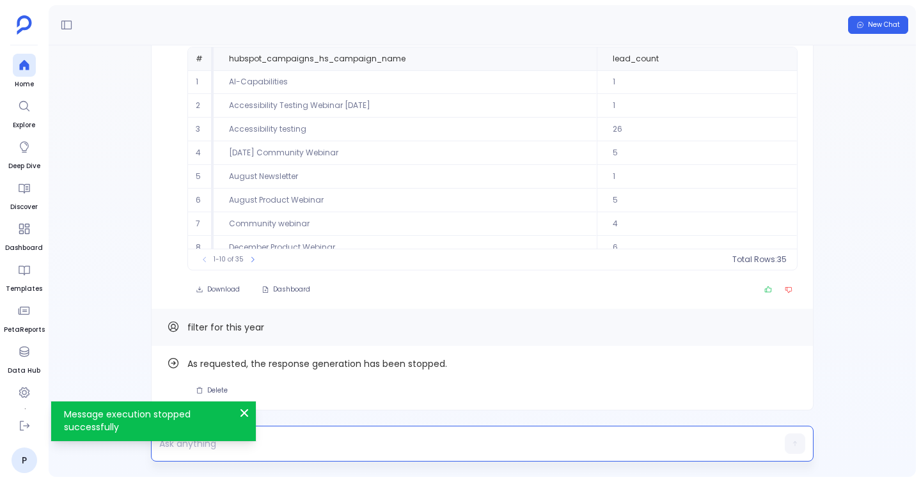
click at [271, 441] on p at bounding box center [458, 444] width 612 height 18
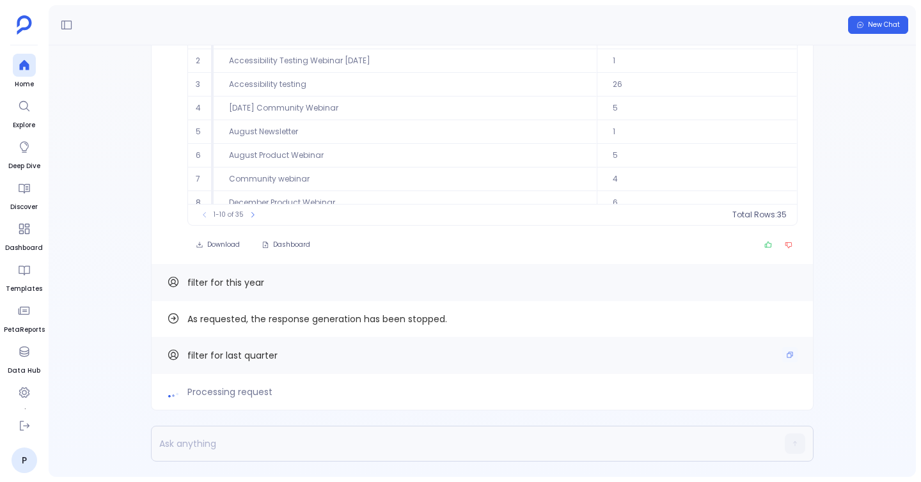
scroll to position [-376, 0]
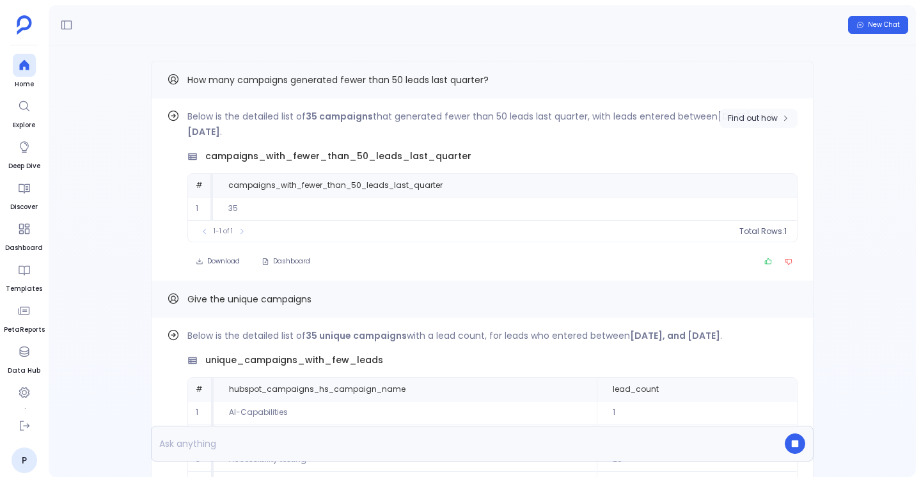
click at [783, 116] on icon "button" at bounding box center [786, 119] width 8 height 8
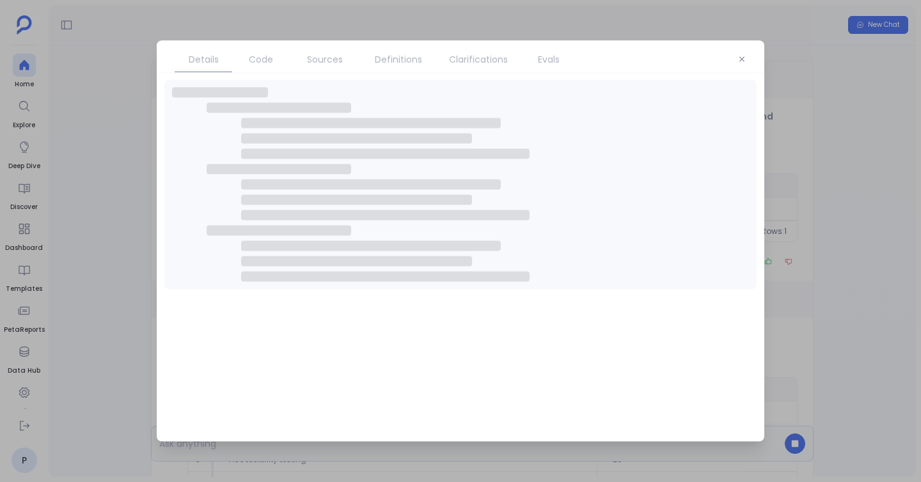
click at [264, 54] on span "Code" at bounding box center [261, 59] width 24 height 14
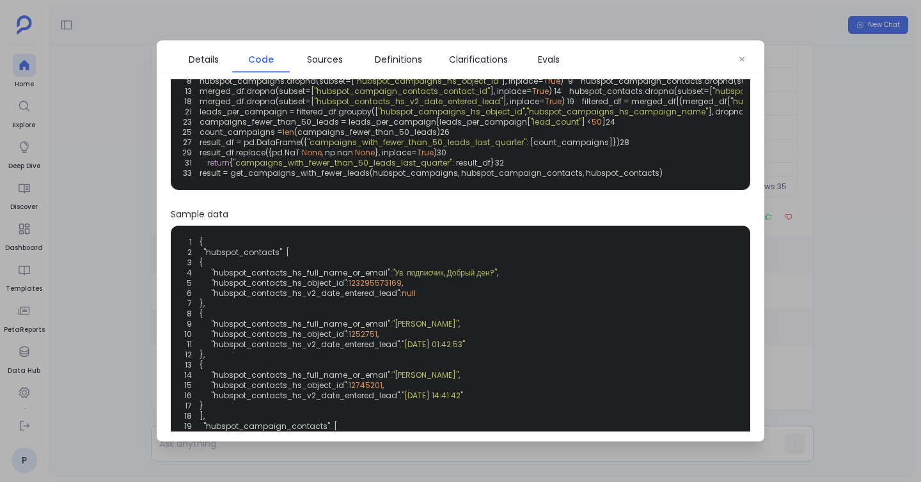
scroll to position [94, 0]
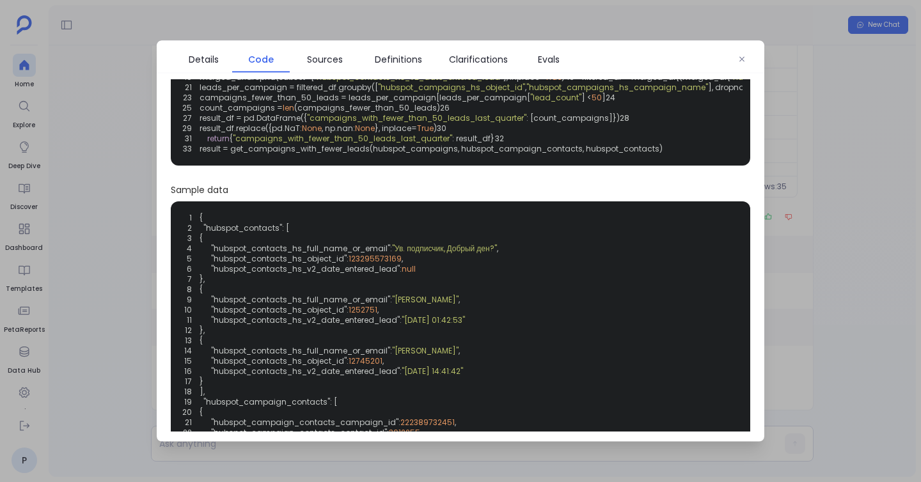
click at [803, 125] on div at bounding box center [460, 241] width 921 height 482
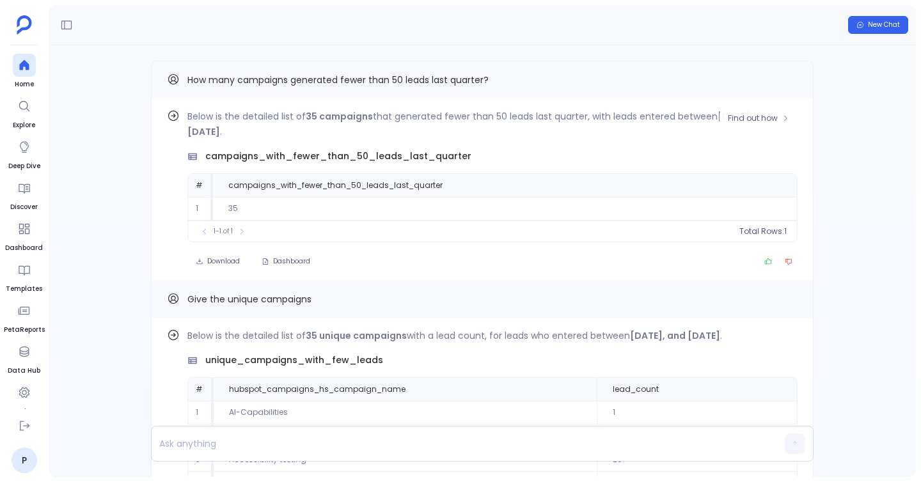
scroll to position [0, 0]
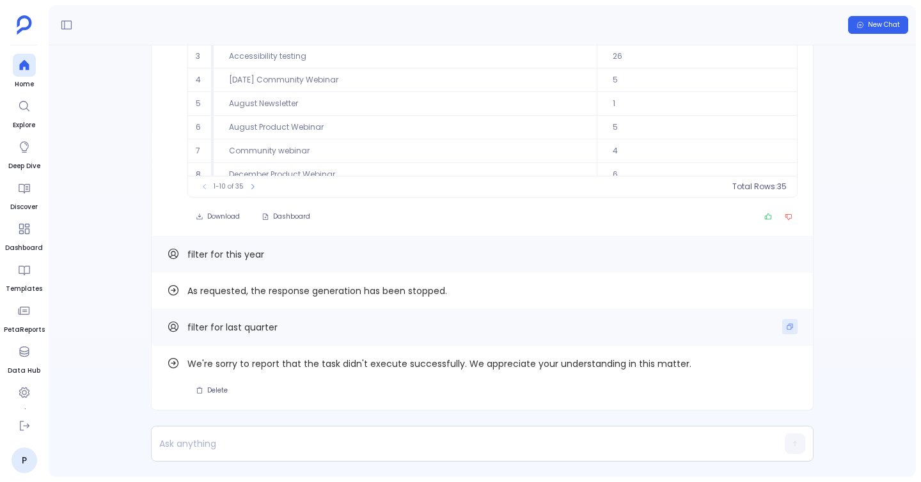
click at [789, 327] on icon "Copy" at bounding box center [790, 327] width 6 height 6
click at [602, 448] on p at bounding box center [458, 444] width 612 height 18
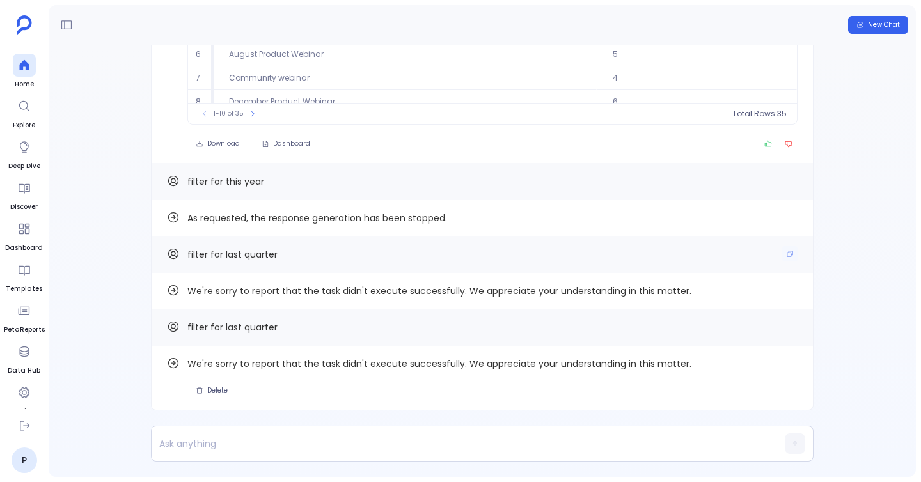
click at [489, 241] on div "filter for last quarter" at bounding box center [482, 254] width 663 height 37
click at [782, 328] on button "Copy" at bounding box center [789, 326] width 15 height 15
click at [490, 377] on div "We're sorry to report that the task didn't execute successfully. We appreciate …" at bounding box center [492, 378] width 610 height 44
click at [791, 333] on button "Copy" at bounding box center [789, 326] width 15 height 15
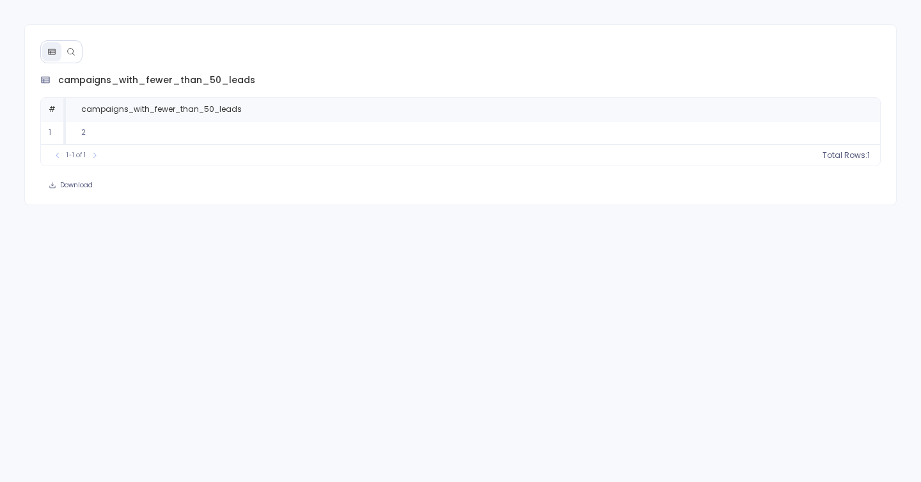
click at [850, 69] on div "campaigns_with_fewer_than_50_leads # campaigns_with_fewer_than_50_leads 1 2 To …" at bounding box center [460, 114] width 873 height 181
click at [75, 52] on icon at bounding box center [71, 51] width 9 height 9
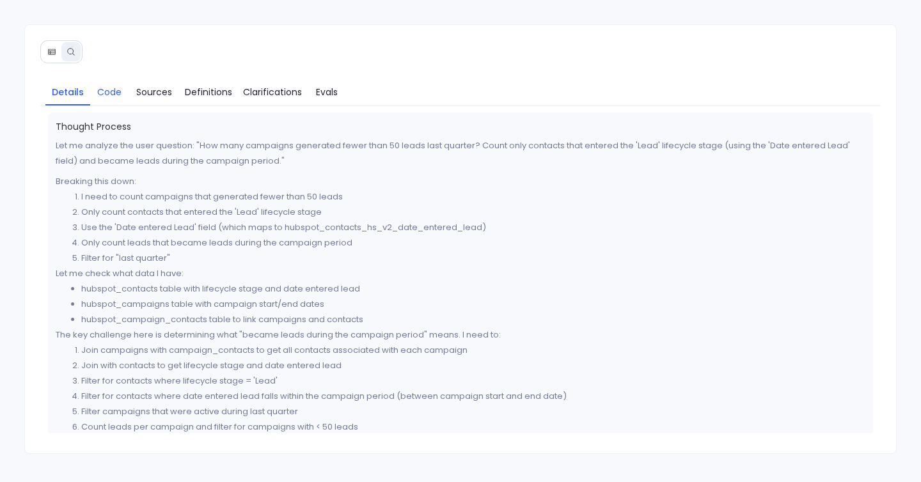
click at [99, 86] on span "Code" at bounding box center [109, 92] width 24 height 14
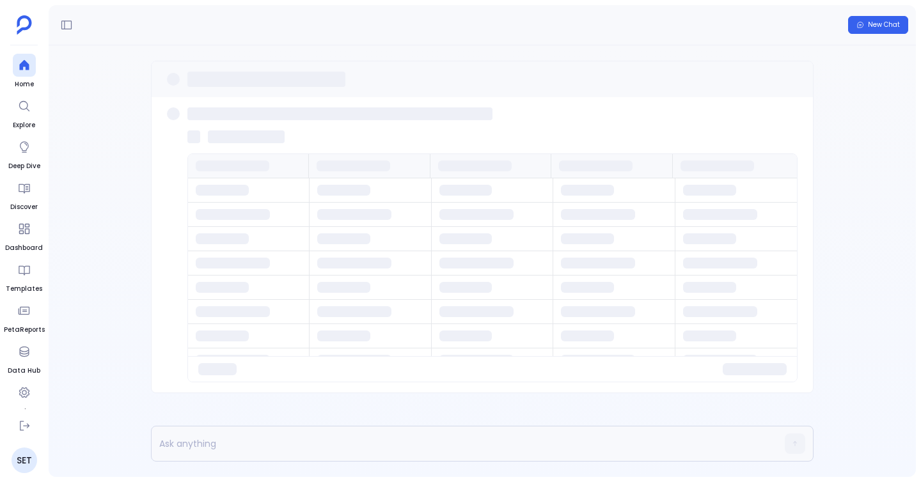
click at [214, 436] on p at bounding box center [458, 444] width 612 height 18
click at [213, 443] on p at bounding box center [458, 444] width 612 height 18
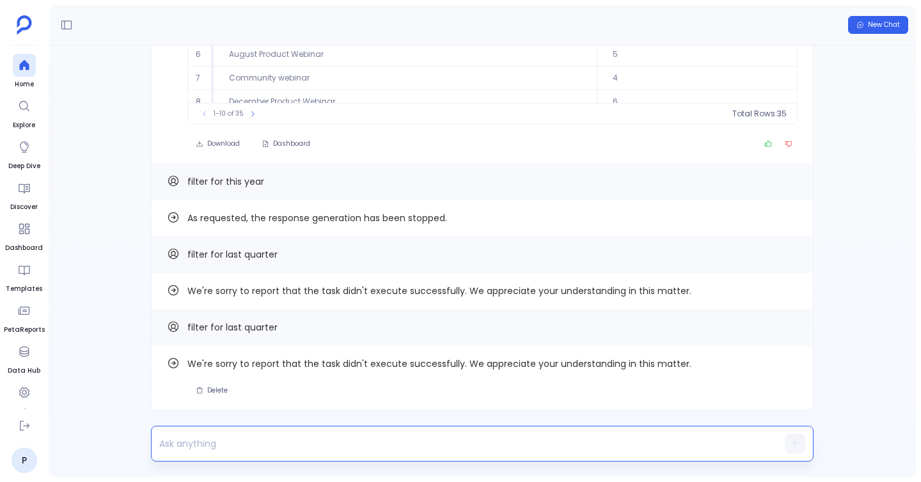
click at [213, 443] on p at bounding box center [458, 444] width 612 height 18
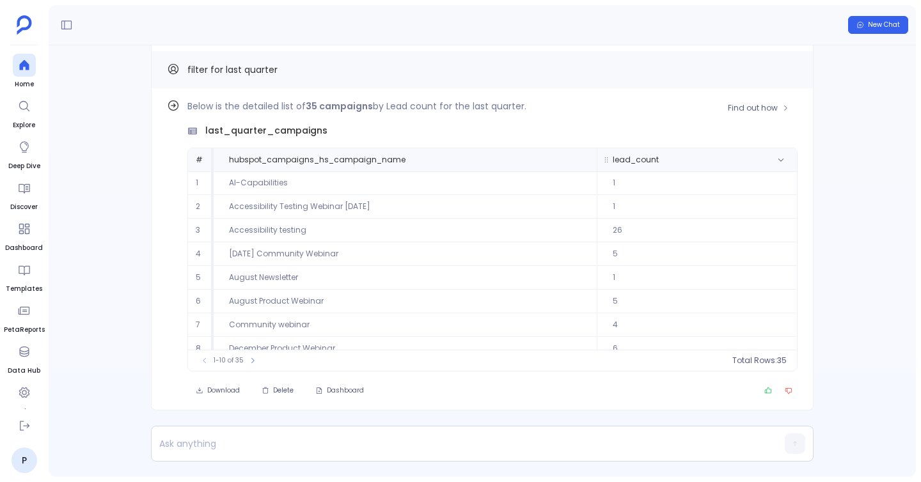
click at [706, 168] on th "lead_count" at bounding box center [697, 159] width 200 height 23
click at [601, 122] on div "Below is the detailed list of 35 campaigns by Lead count for the last quarter. …" at bounding box center [492, 235] width 610 height 273
